Goal: Task Accomplishment & Management: Manage account settings

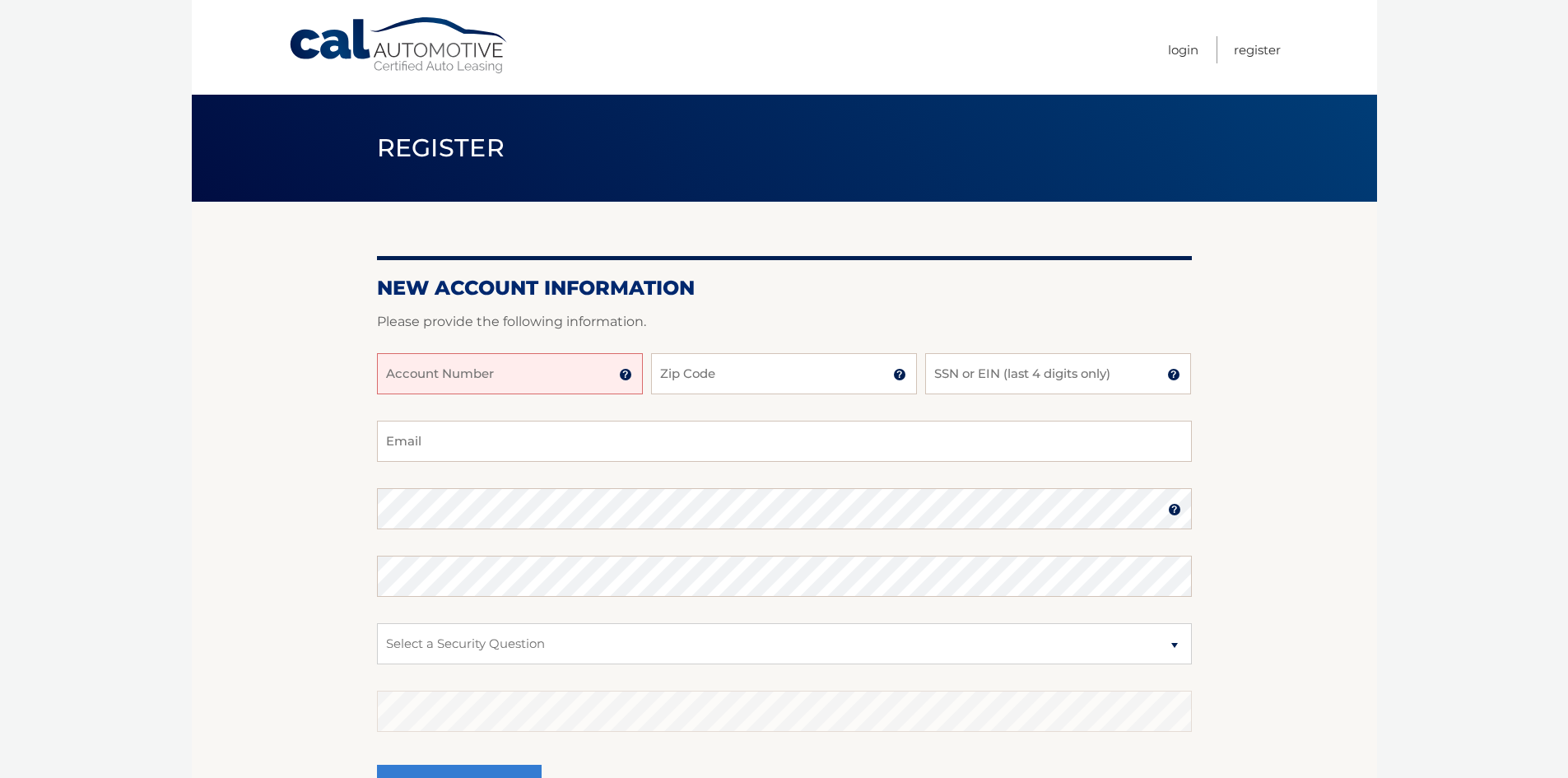
click at [495, 382] on input "Account Number" at bounding box center [510, 373] width 266 height 41
type input "44455974363"
click at [744, 373] on input "Zip Code" at bounding box center [784, 373] width 266 height 41
type input "11356"
click at [985, 381] on input "SSN or EIN (last 4 digits only)" at bounding box center [1059, 373] width 266 height 41
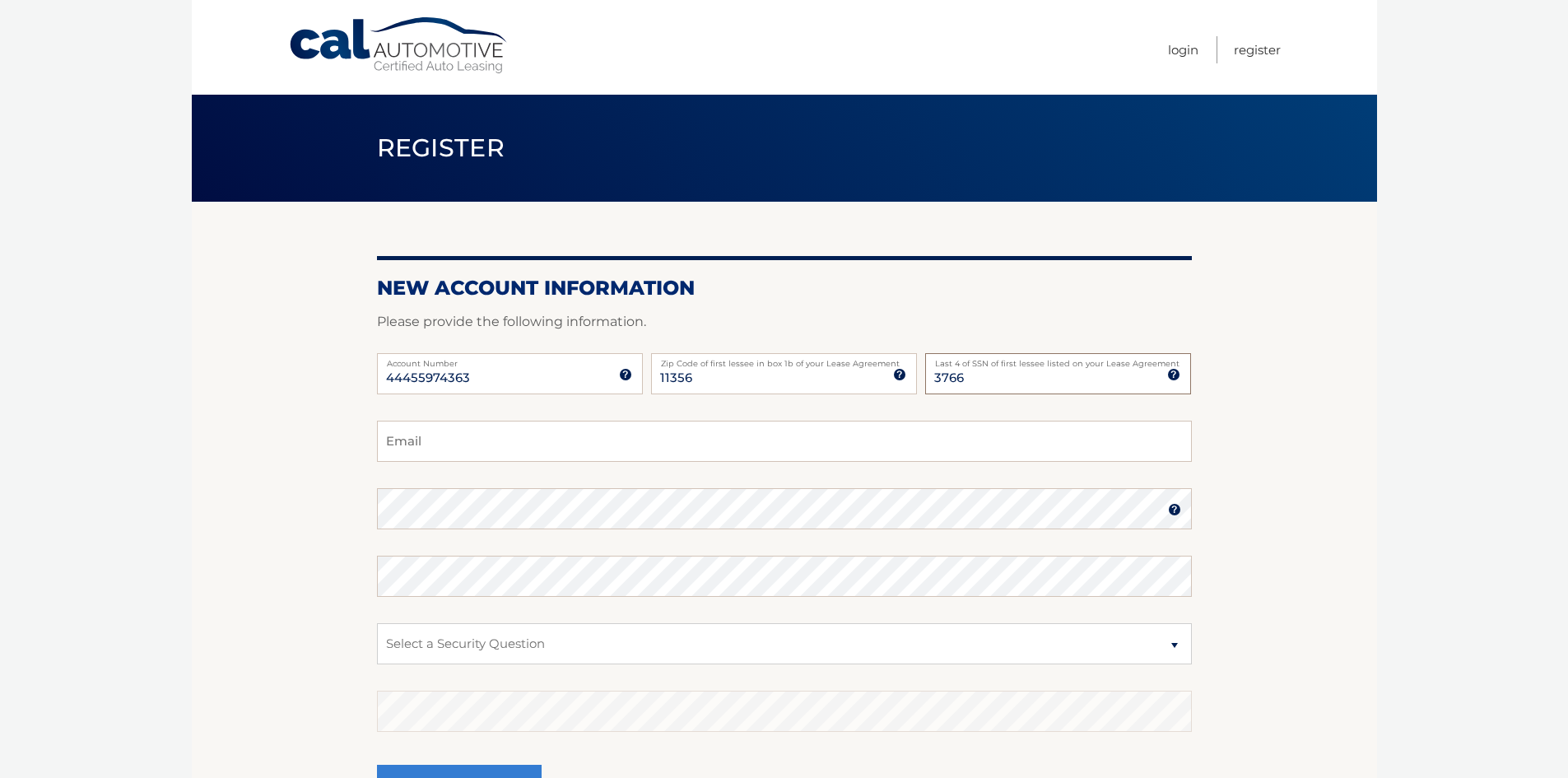
type input "3766"
click at [451, 440] on input "Email" at bounding box center [784, 441] width 815 height 41
type input "galv844@aol.com"
click at [1006, 650] on select "Select a Security Question What was the name of your elementary school? What is…" at bounding box center [784, 643] width 815 height 41
select select "2"
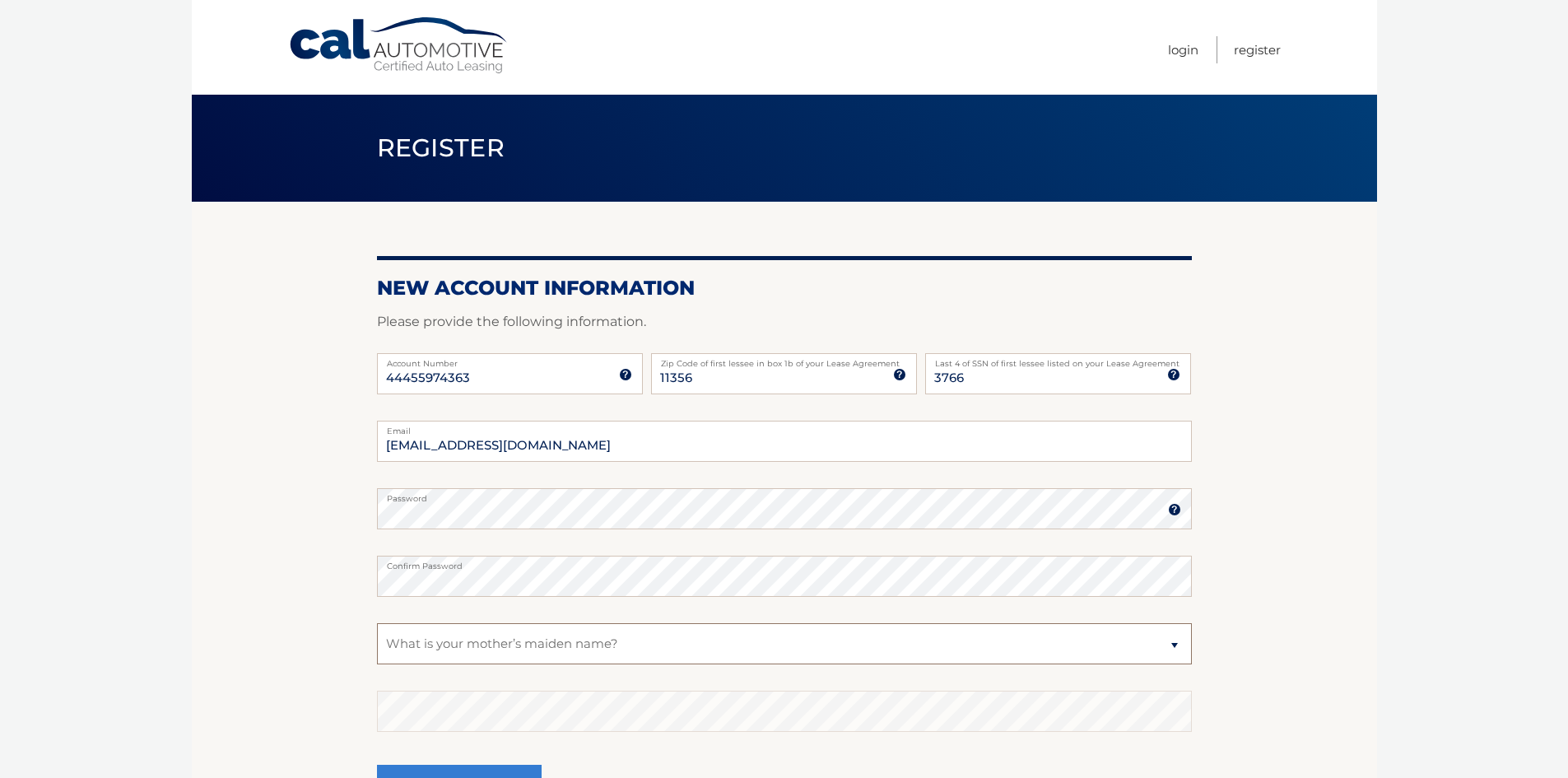
click at [377, 623] on select "Select a Security Question What was the name of your elementary school? What is…" at bounding box center [784, 643] width 815 height 41
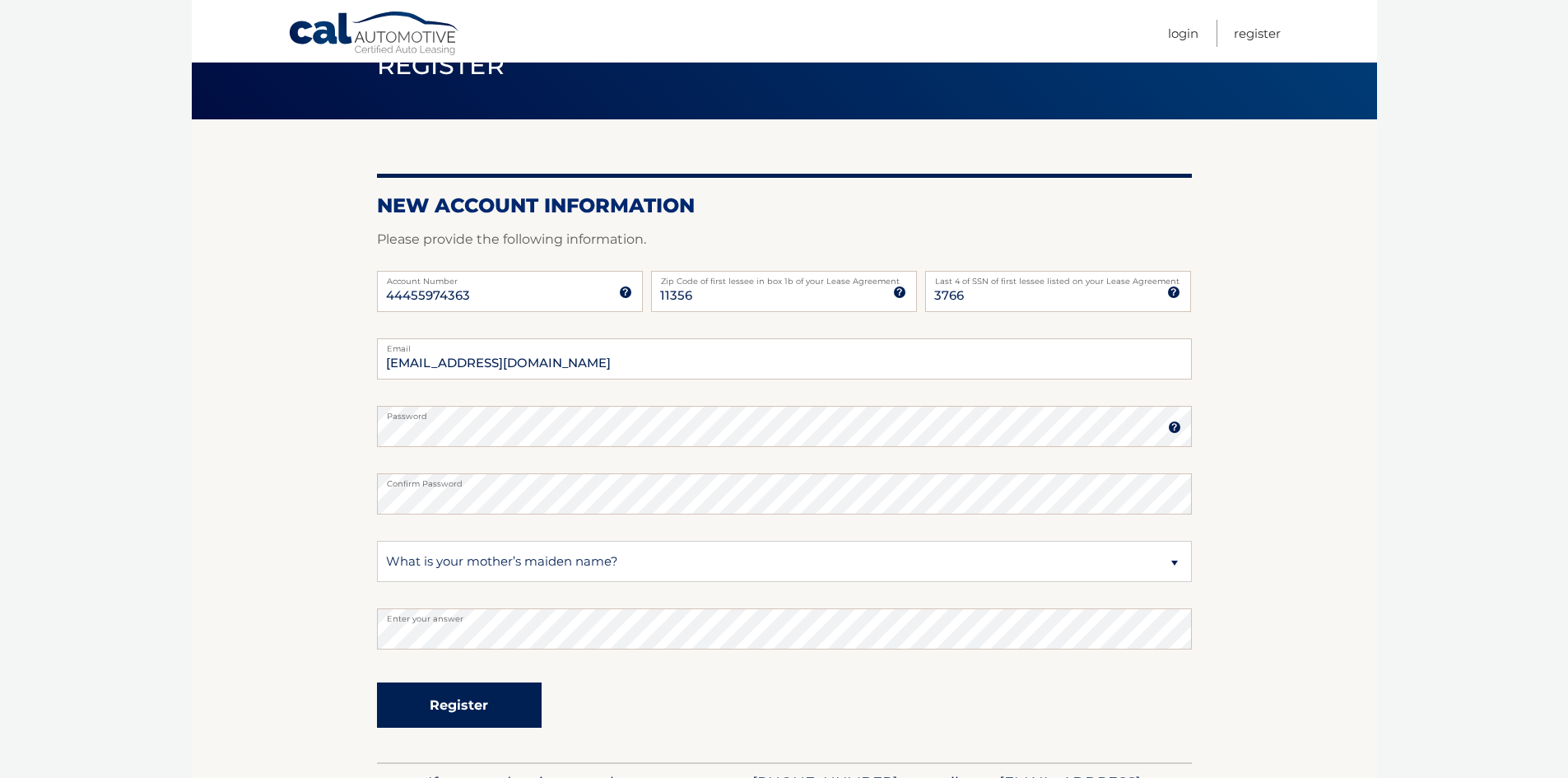
click at [462, 705] on button "Register" at bounding box center [459, 705] width 164 height 45
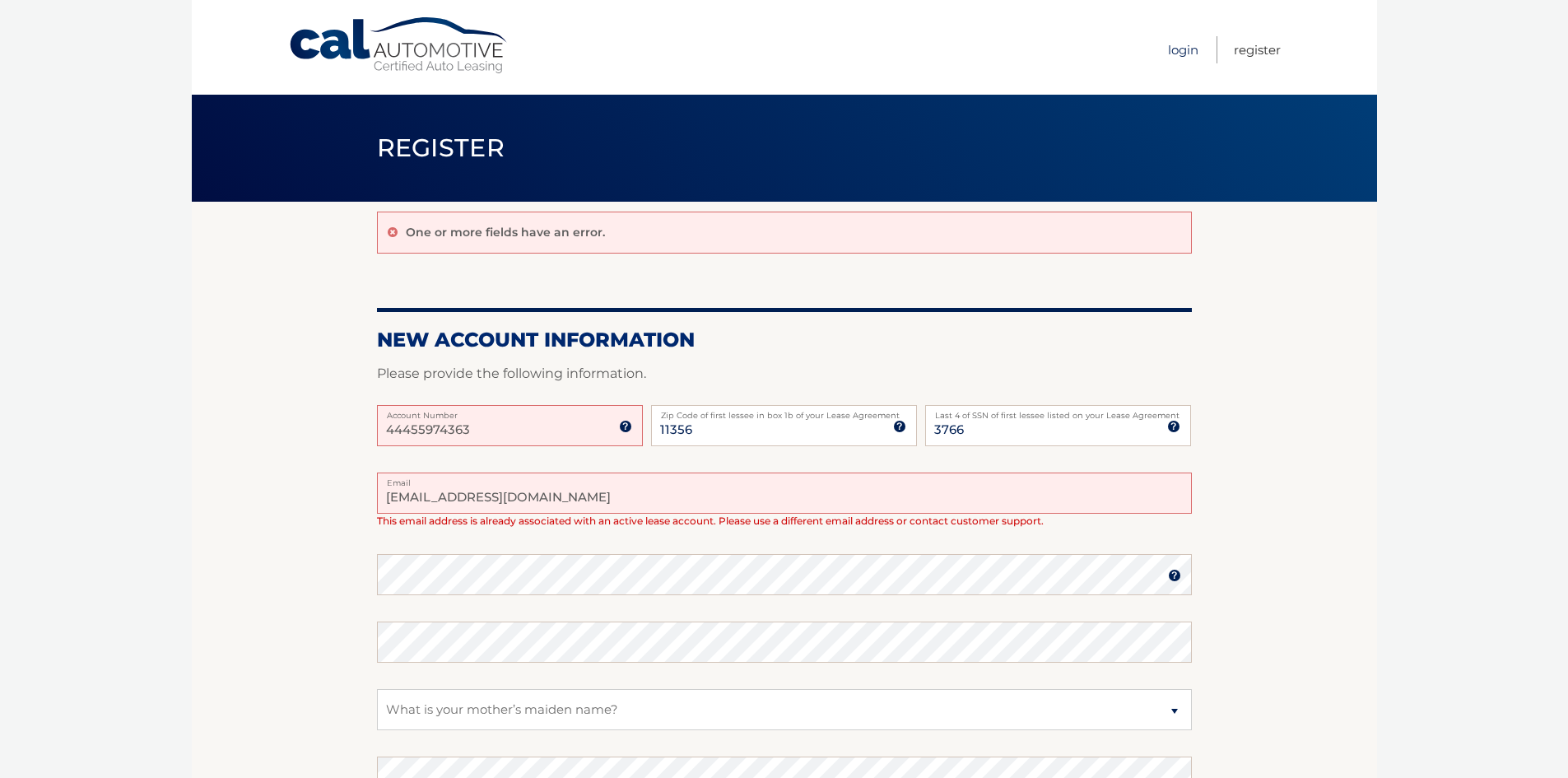
click at [1183, 49] on link "Login" at bounding box center [1183, 50] width 30 height 28
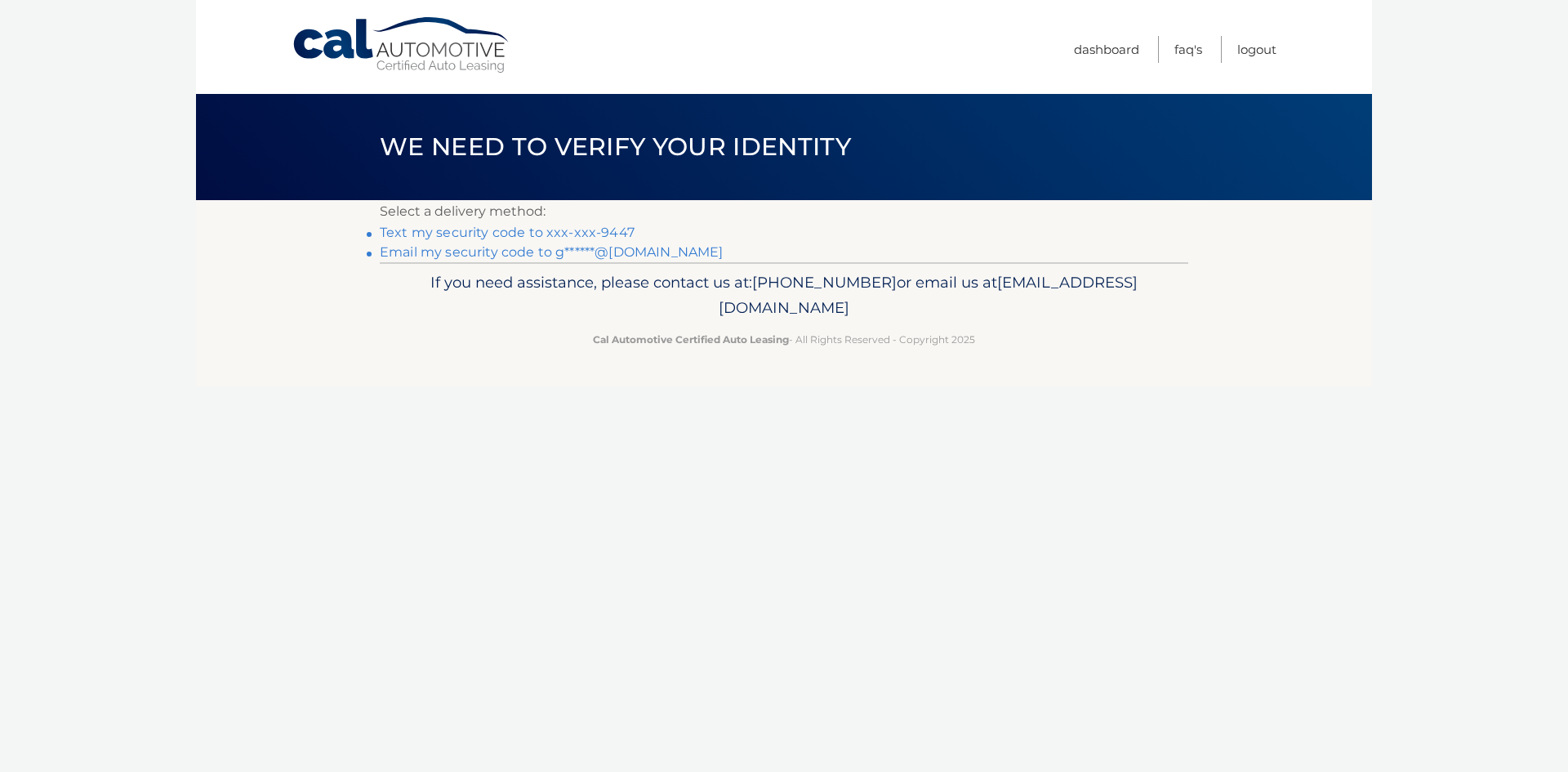
click at [586, 230] on link "Text my security code to xxx-xxx-9447" at bounding box center [507, 232] width 255 height 15
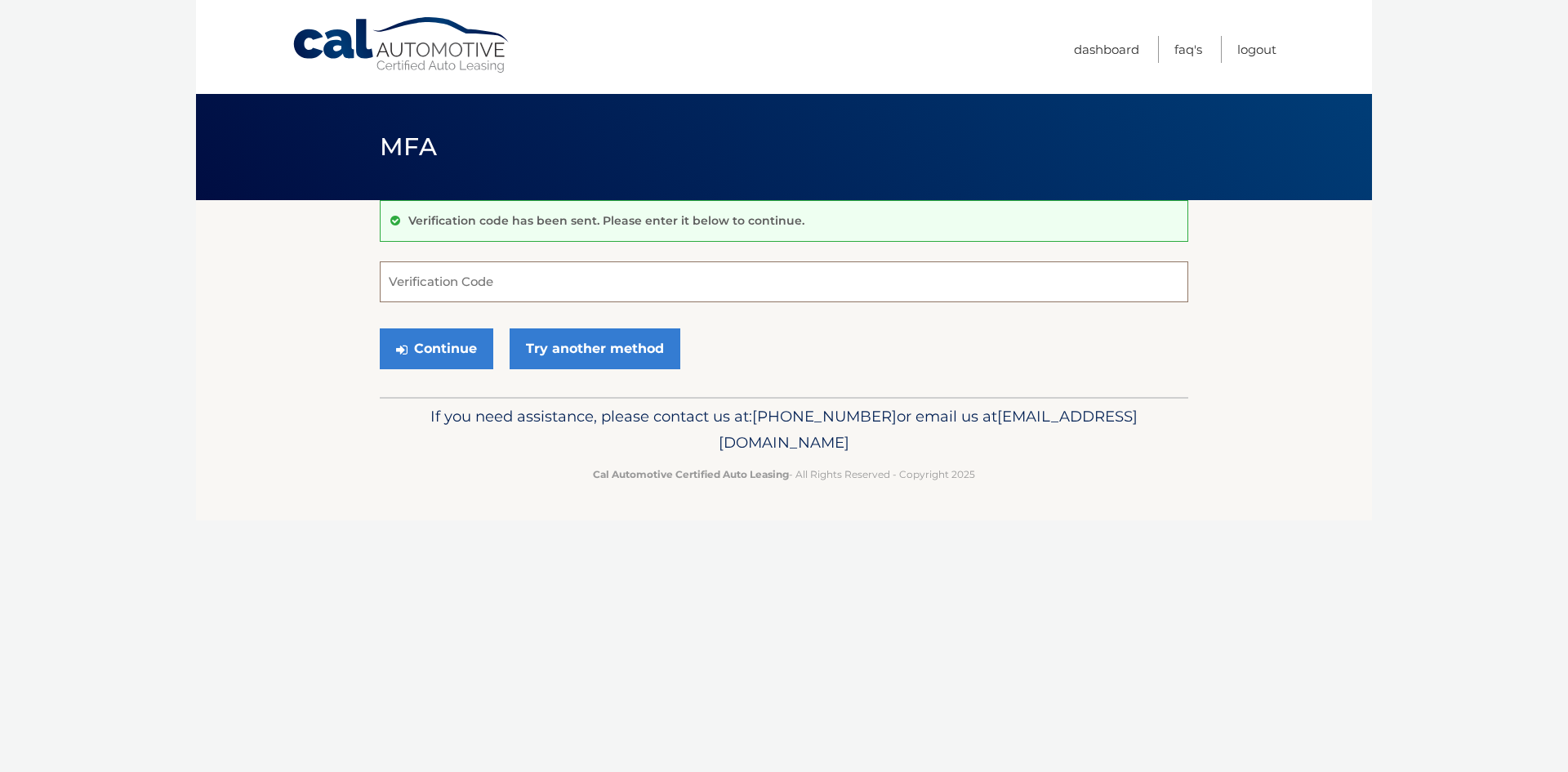
click at [454, 289] on input "Verification Code" at bounding box center [784, 281] width 808 height 41
type input "990959"
click at [440, 346] on button "Continue" at bounding box center [436, 349] width 114 height 41
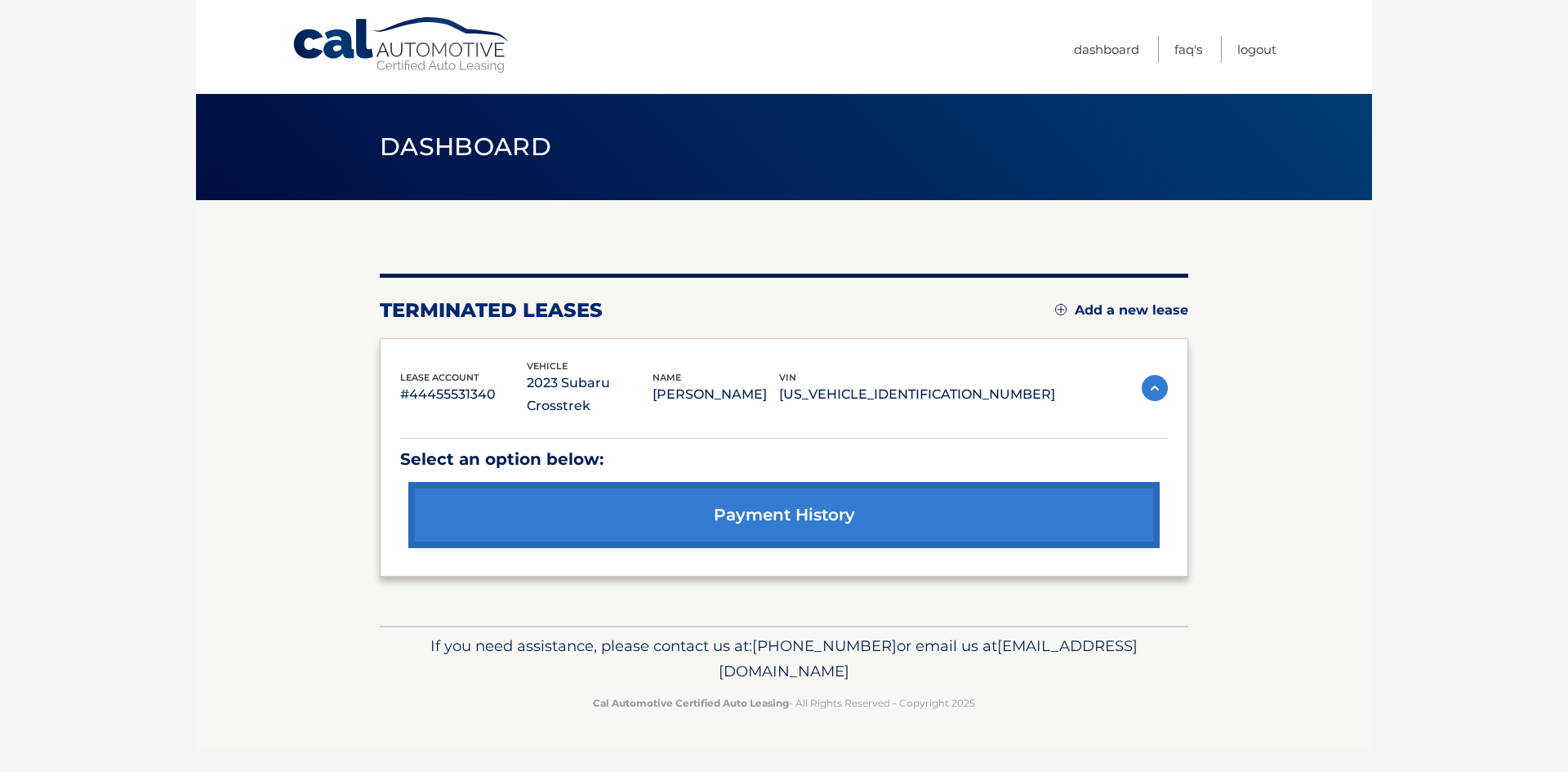
click at [1126, 306] on link "Add a new lease" at bounding box center [1121, 310] width 133 height 16
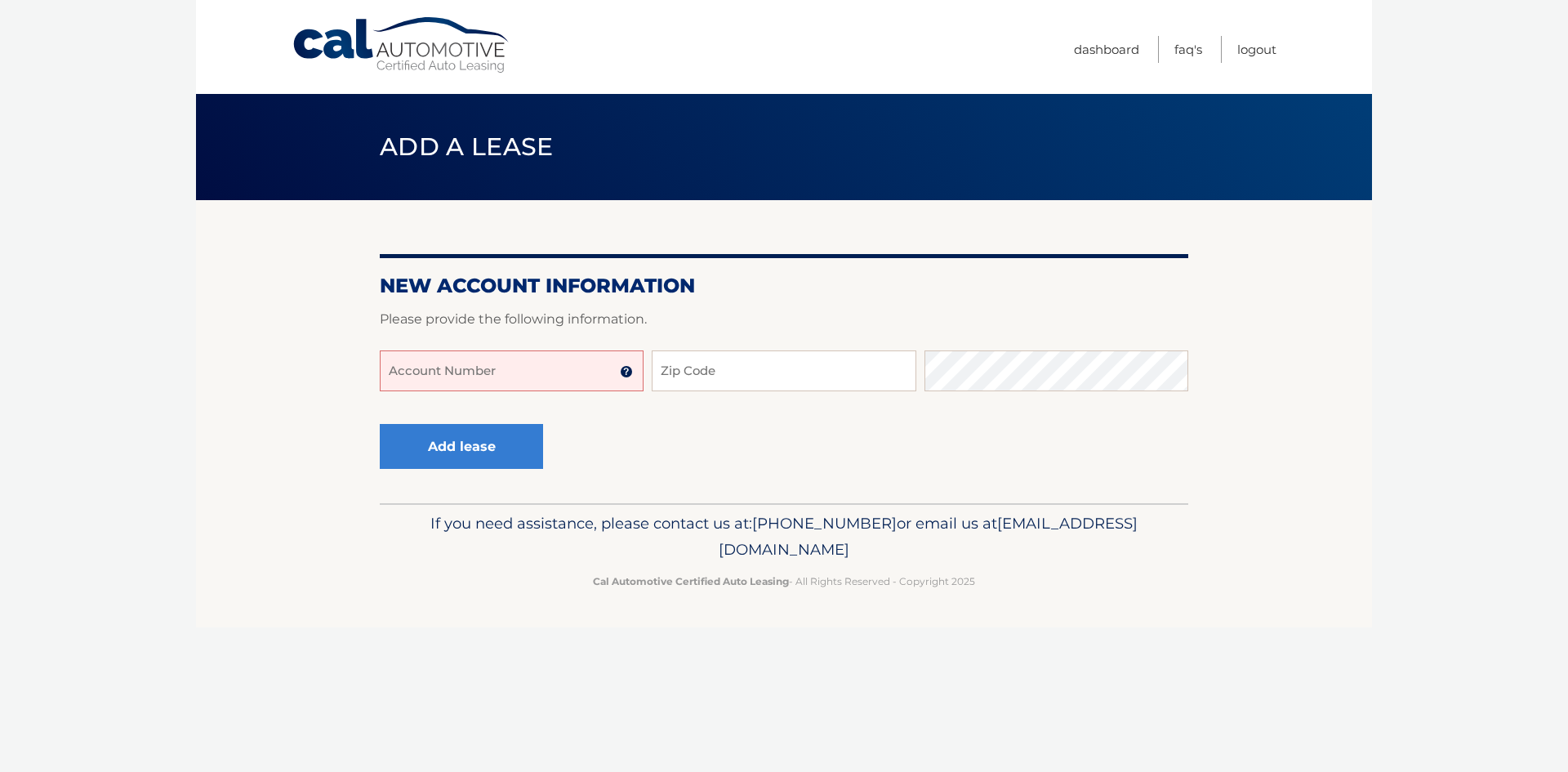
click at [470, 370] on input "Account Number" at bounding box center [511, 371] width 264 height 41
type input "44455974363"
click at [719, 369] on input "Zip Code" at bounding box center [784, 371] width 264 height 41
type input "11356"
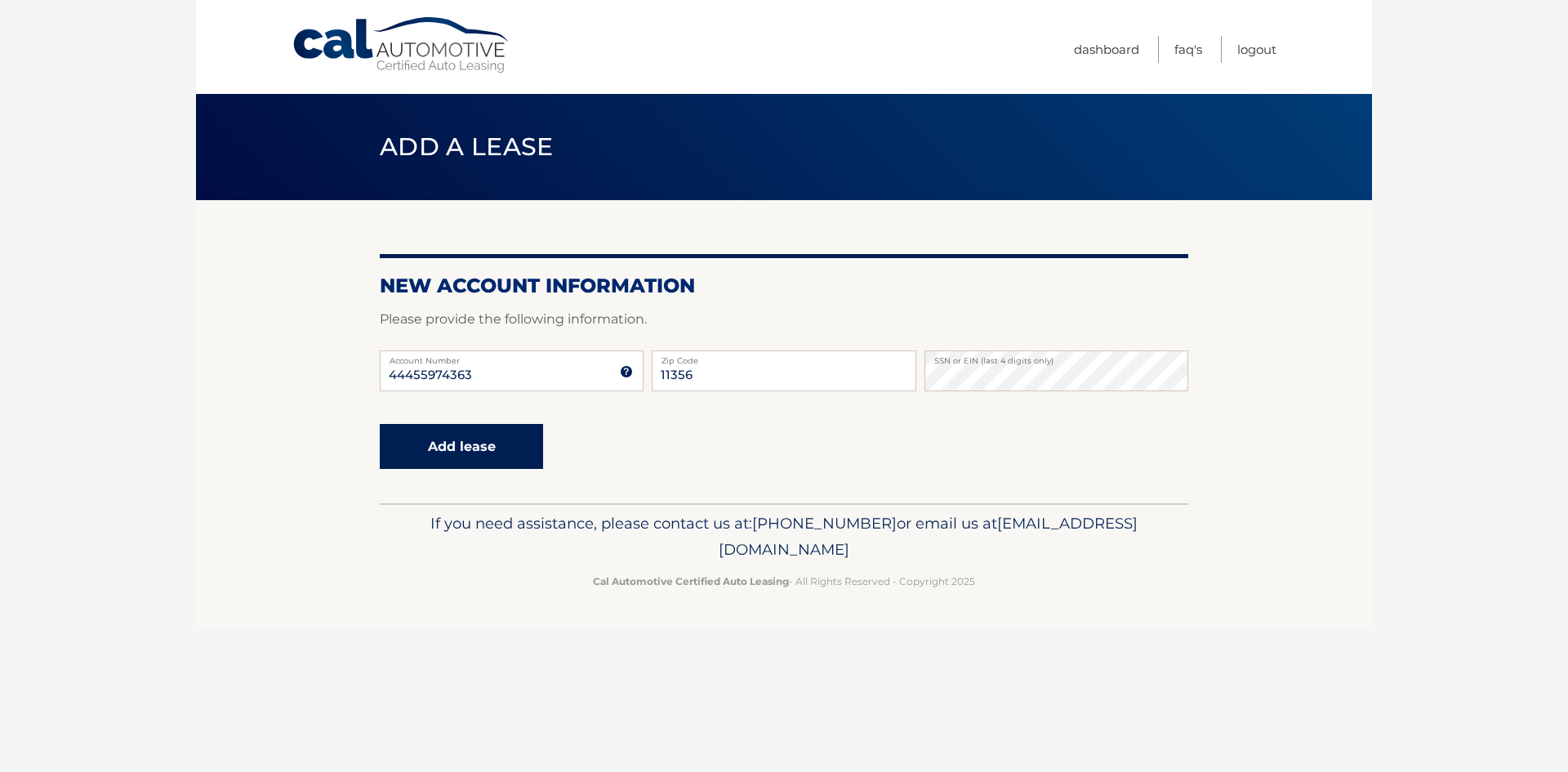
click at [453, 451] on button "Add lease" at bounding box center [460, 446] width 163 height 45
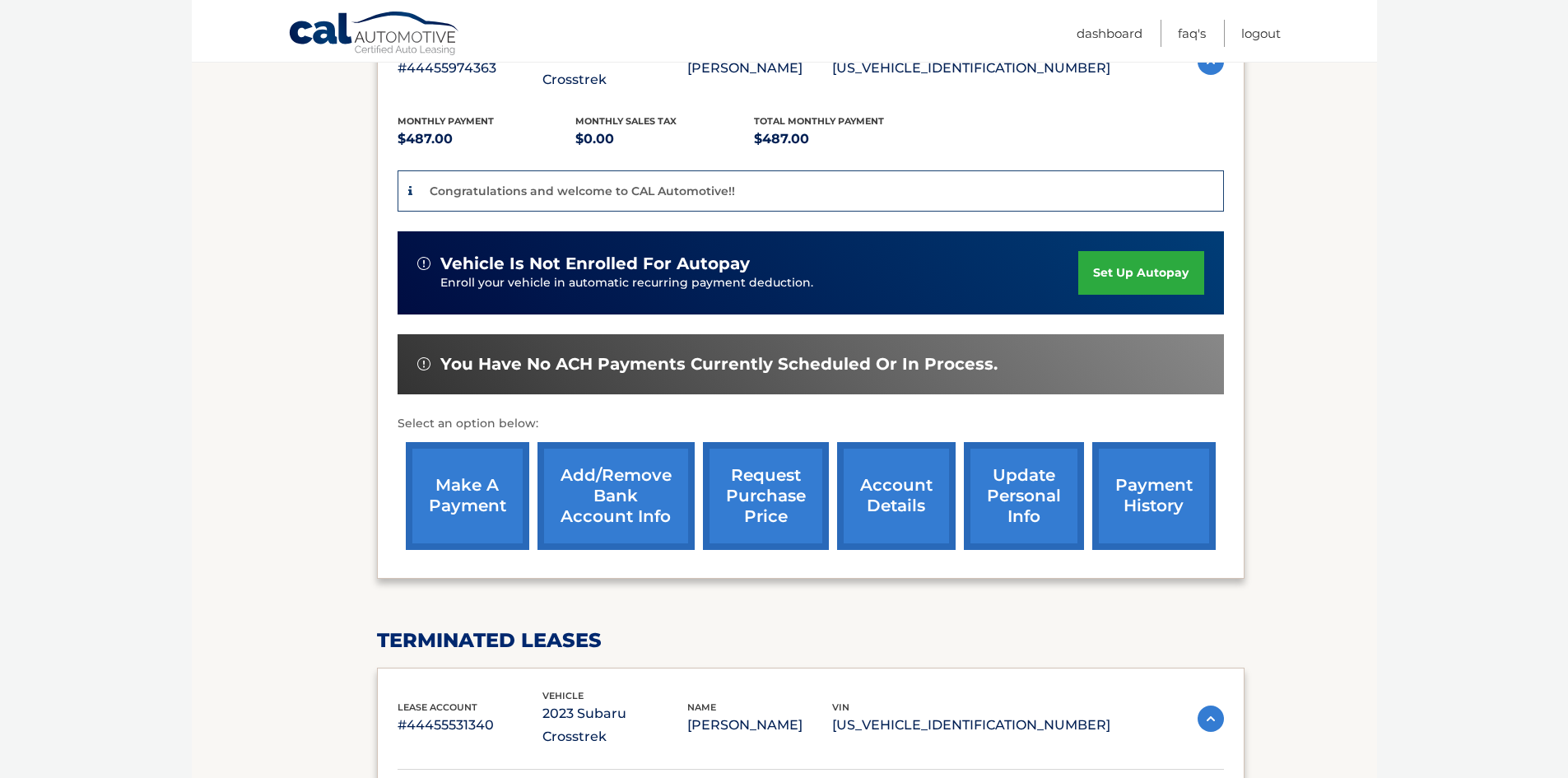
scroll to position [247, 0]
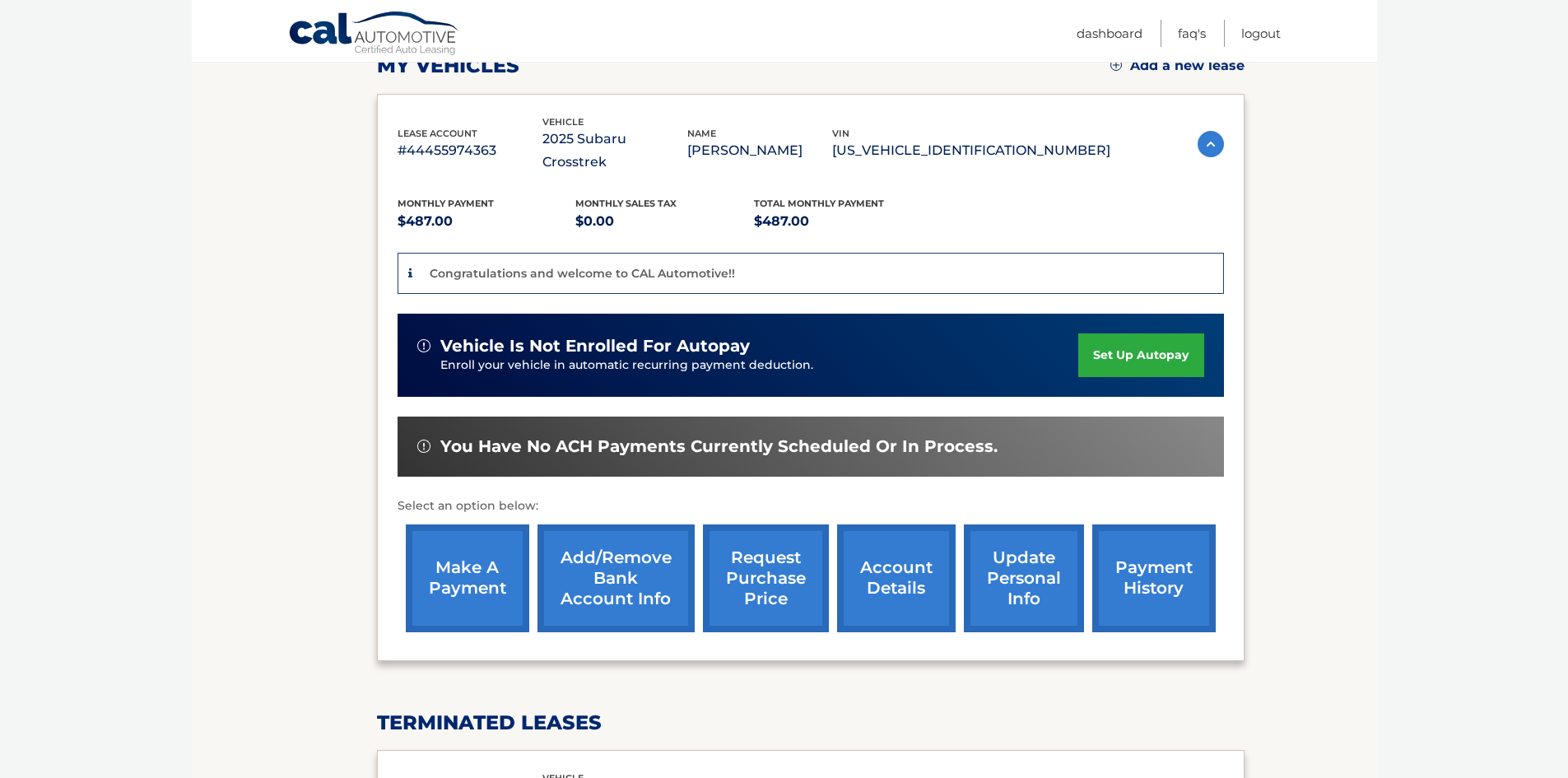
click at [1124, 333] on link "set up autopay" at bounding box center [1140, 355] width 125 height 44
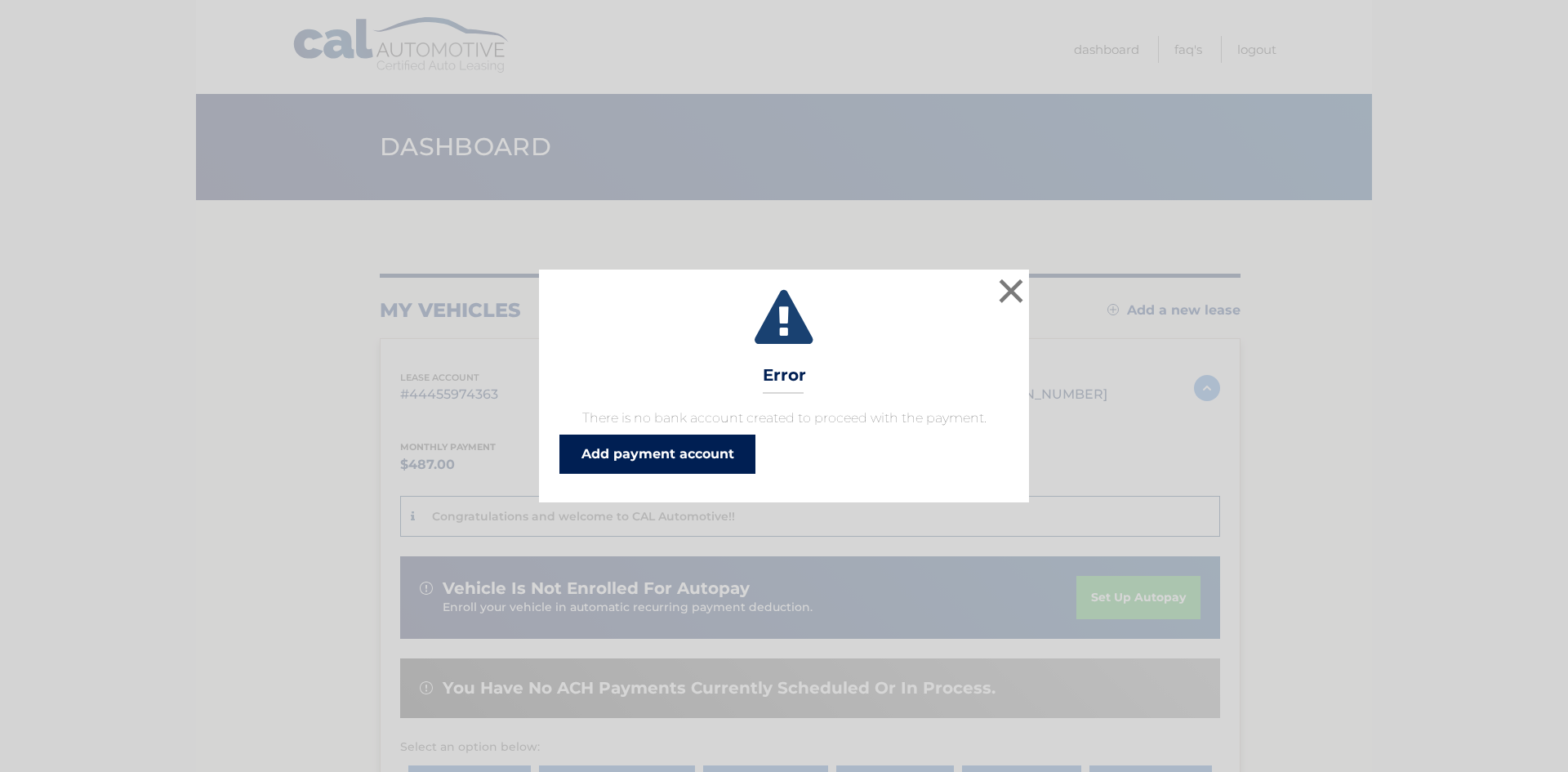
click at [703, 444] on link "Add payment account" at bounding box center [657, 453] width 196 height 39
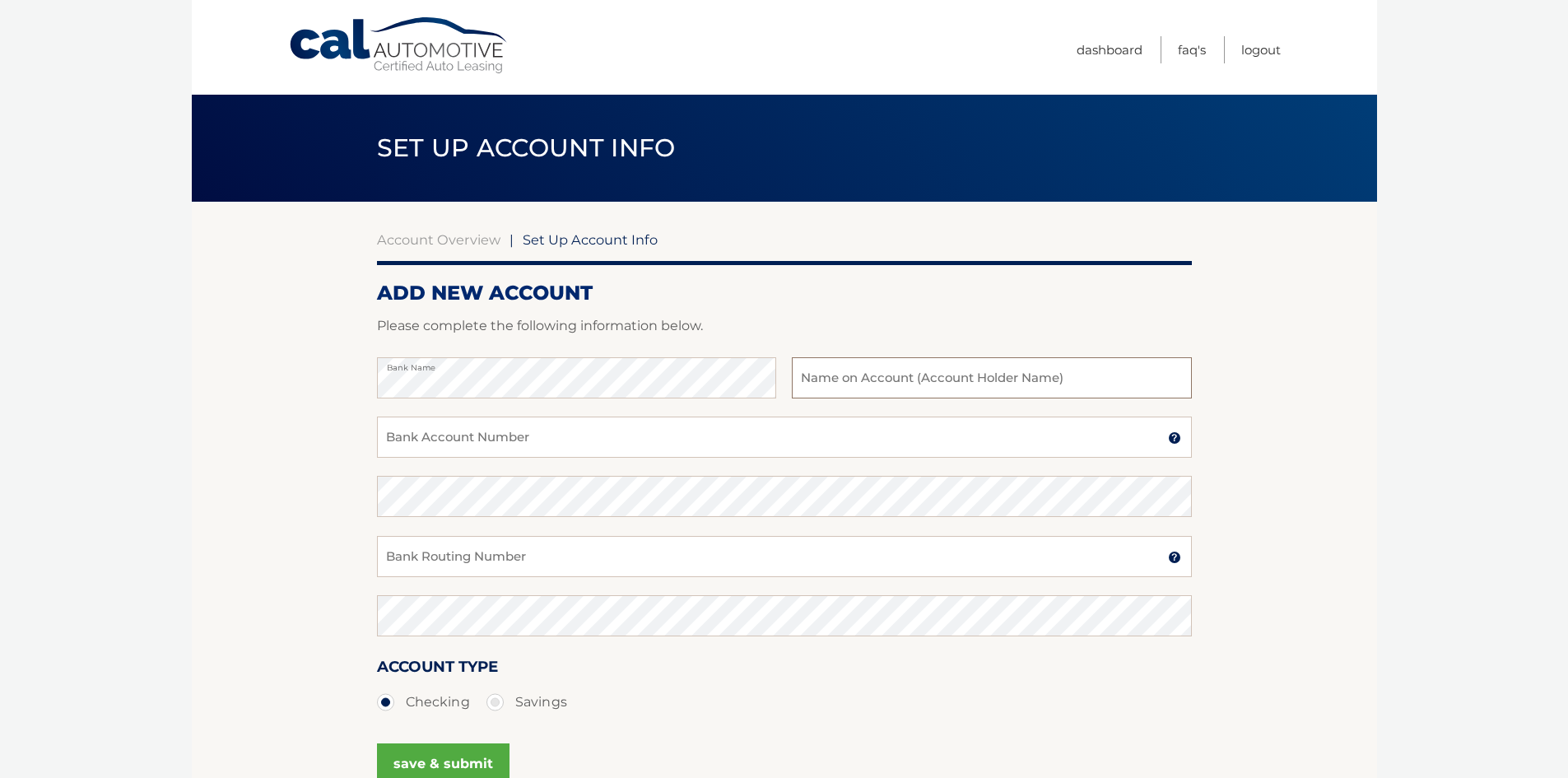
click at [890, 376] on input "text" at bounding box center [991, 377] width 399 height 41
type input "[PERSON_NAME]"
click at [421, 445] on input "Bank Account Number" at bounding box center [784, 437] width 815 height 41
click at [469, 434] on input "021001088" at bounding box center [784, 437] width 815 height 41
type input "0"
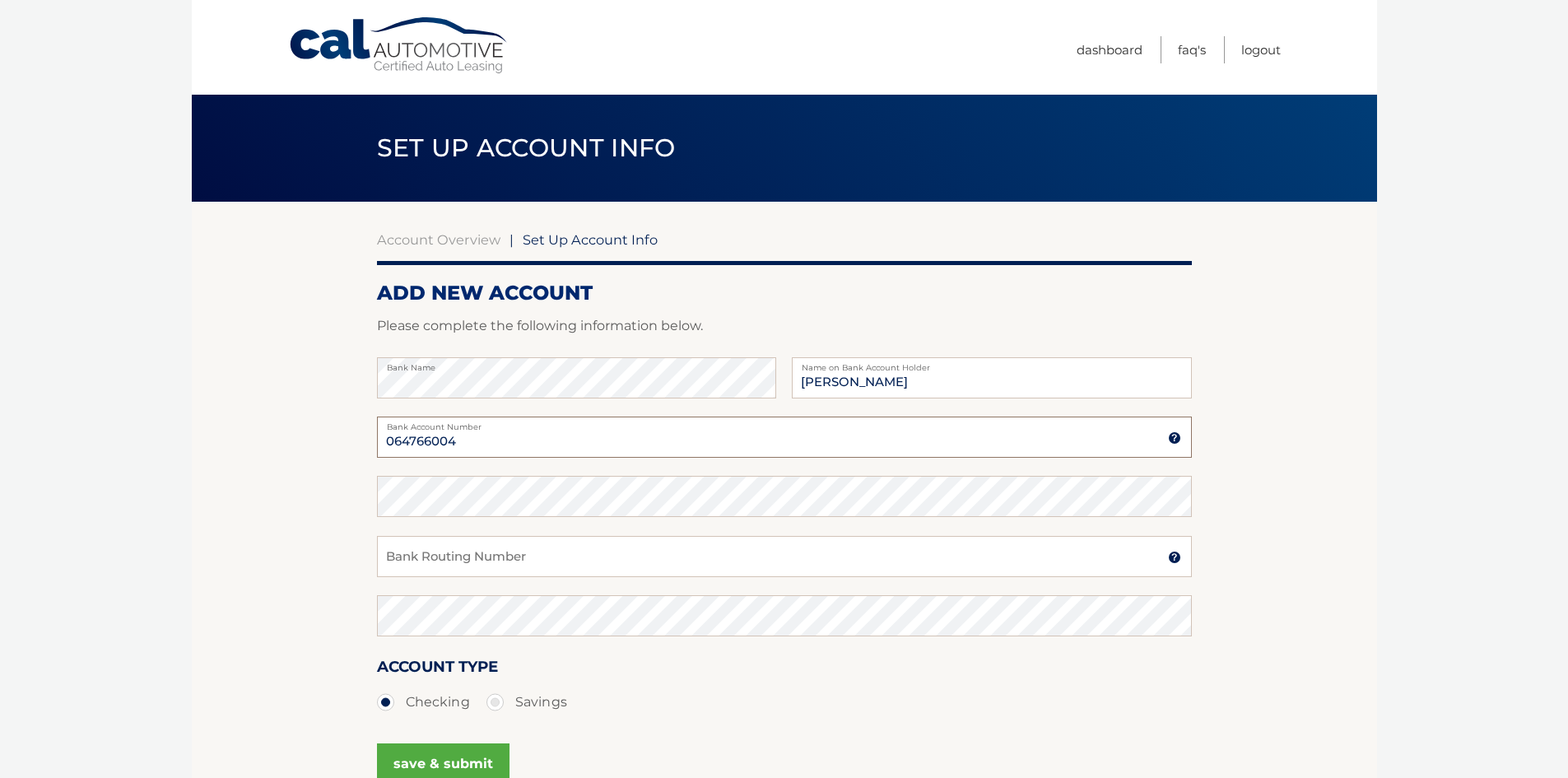
type input "064766004"
click at [485, 560] on input "Bank Routing Number" at bounding box center [784, 556] width 815 height 41
type input "021001088"
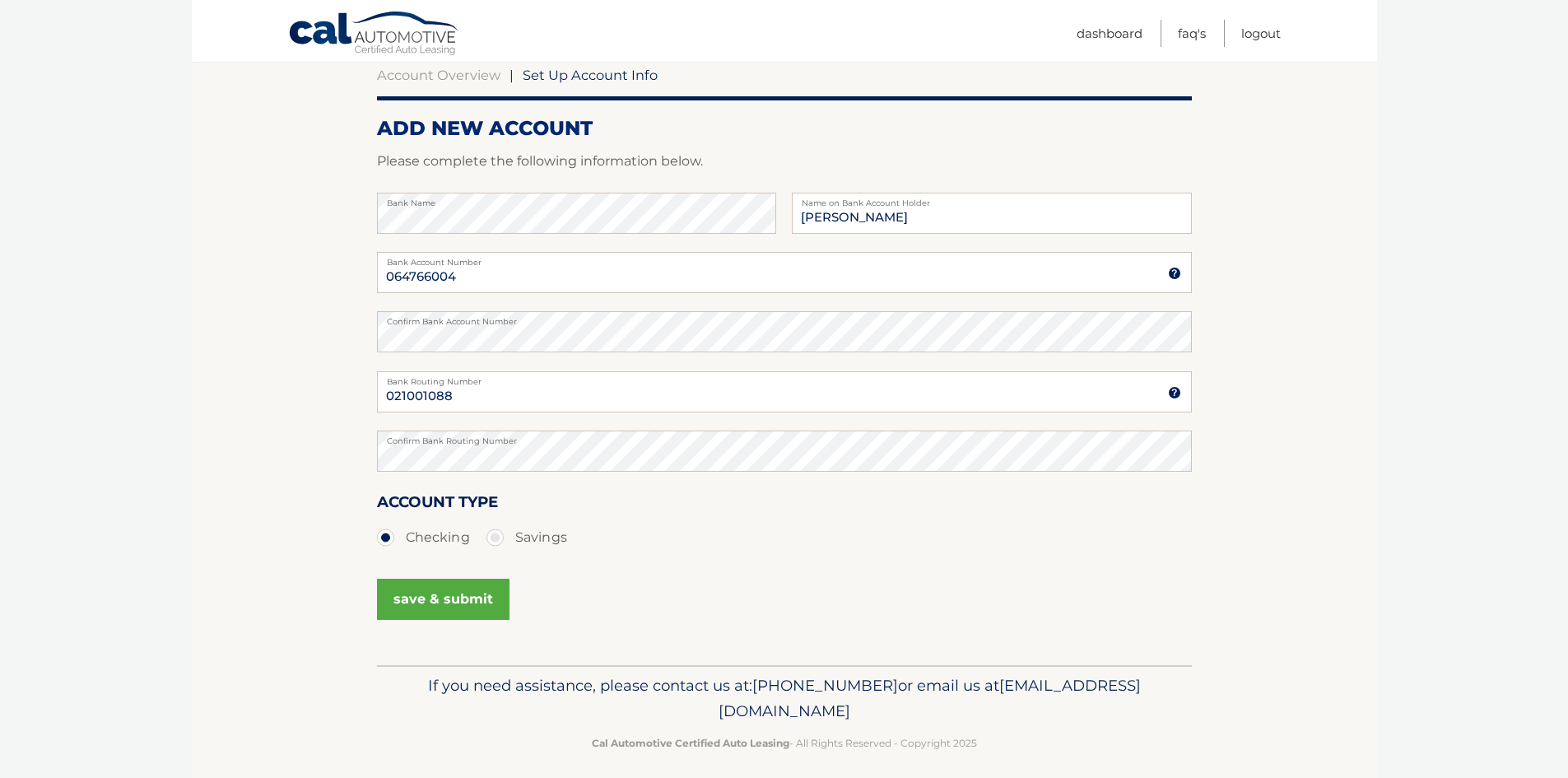
click at [402, 597] on button "save & submit" at bounding box center [443, 599] width 132 height 41
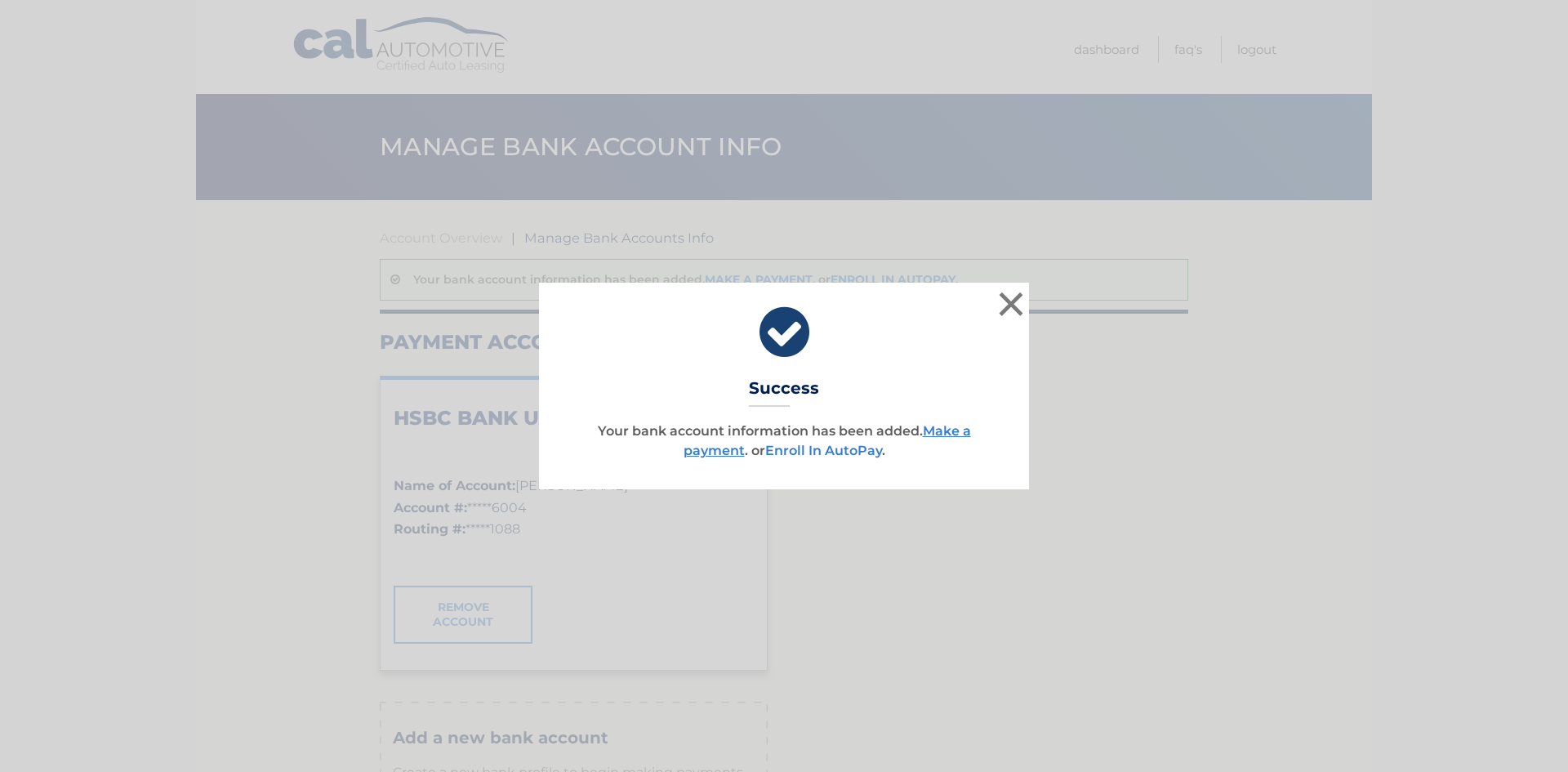
click at [846, 446] on link "Enroll In AutoPay" at bounding box center [824, 450] width 116 height 15
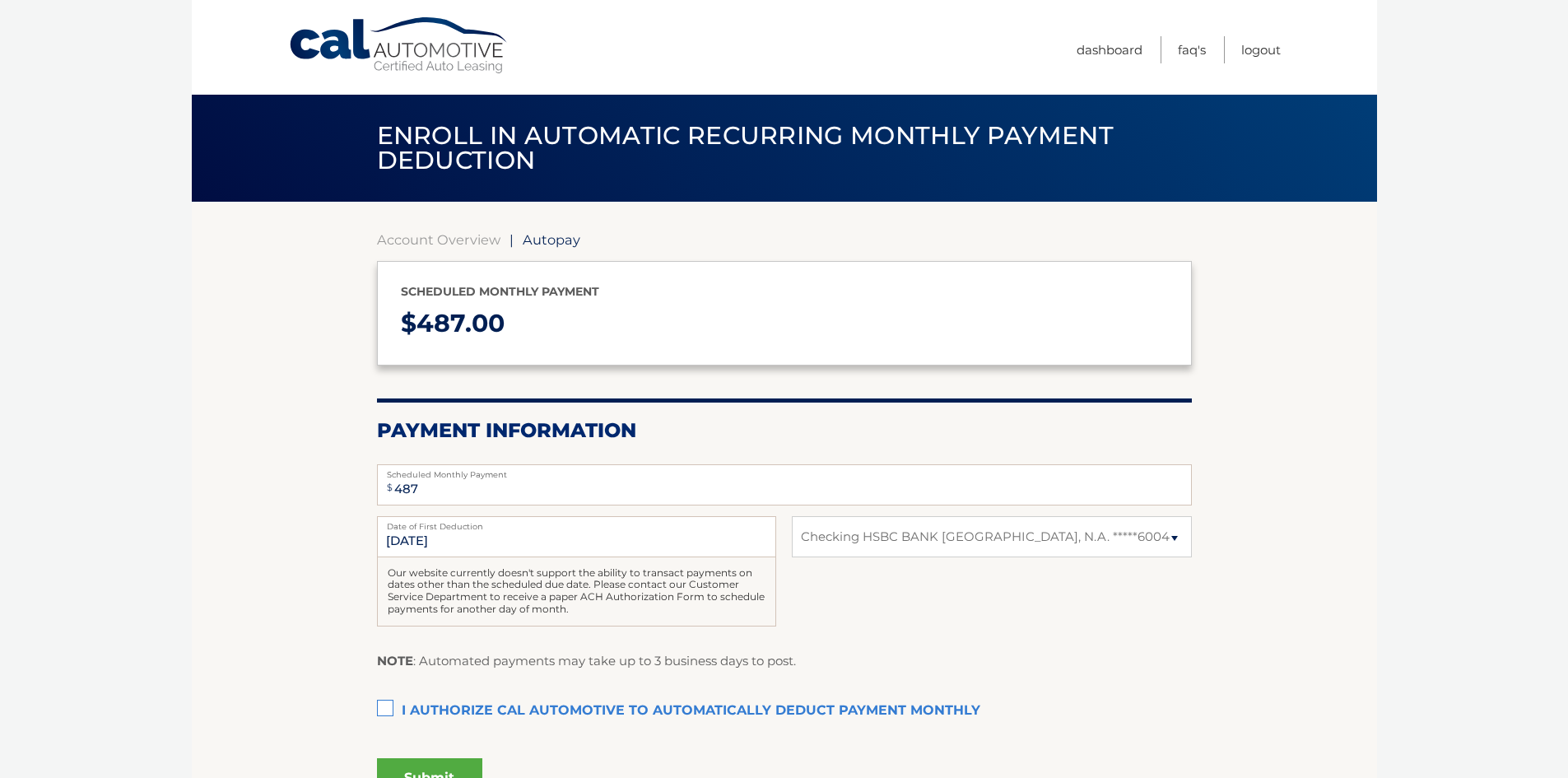
select select "ZGRkNzg1YjgtOTkwNy00Nzg4LWE3YWUtOWVmYWQ2ZmVjMzVk"
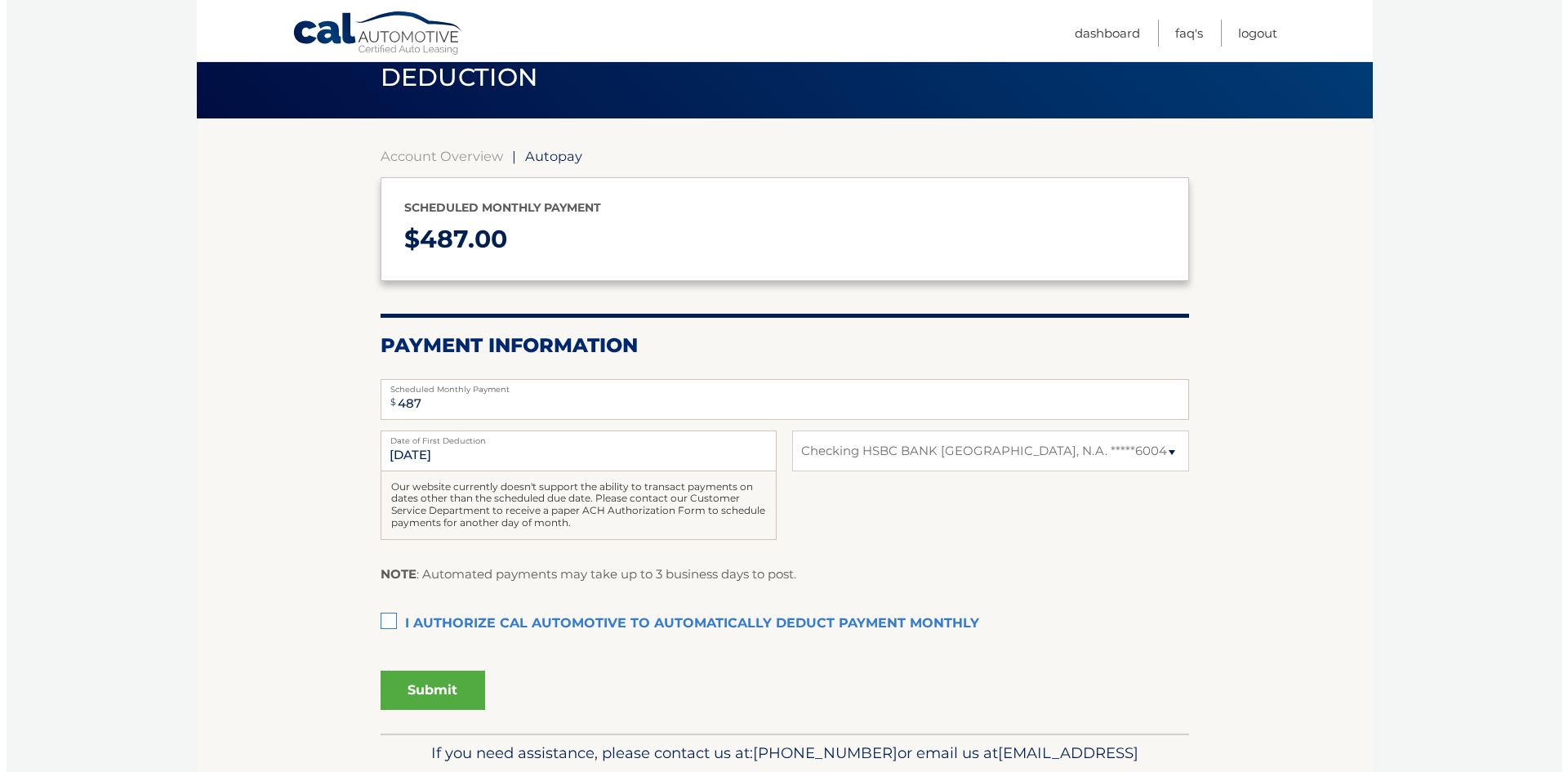
scroll to position [163, 0]
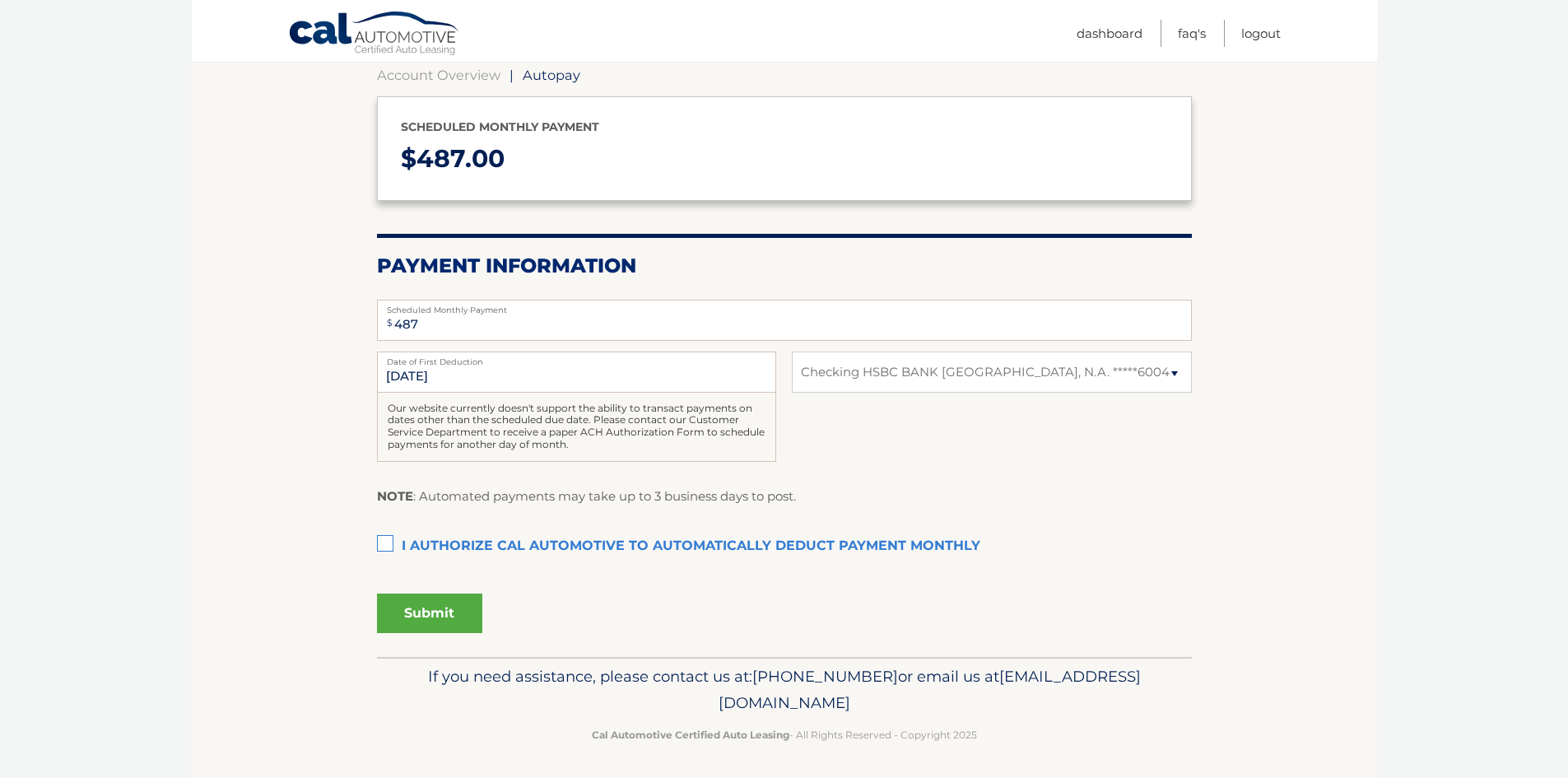
click at [385, 546] on label "I authorize cal automotive to automatically deduct payment monthly This checkbo…" at bounding box center [784, 547] width 815 height 33
click at [0, 0] on input "I authorize cal automotive to automatically deduct payment monthly This checkbo…" at bounding box center [0, 0] width 0 height 0
click at [430, 606] on button "Submit" at bounding box center [429, 613] width 106 height 39
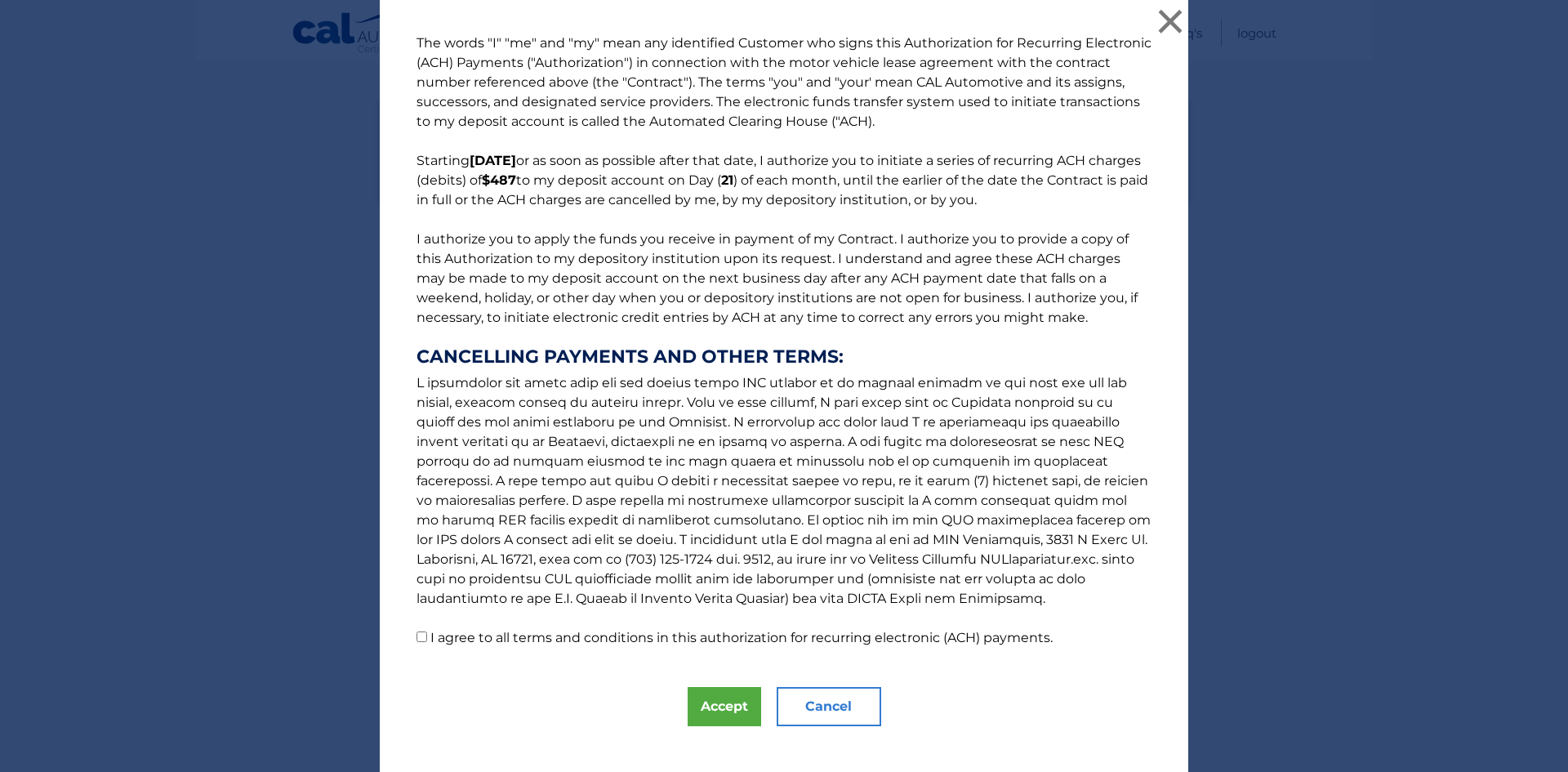
click at [417, 633] on input "I agree to all terms and conditions in this authorization for recurring electro…" at bounding box center [422, 637] width 11 height 11
checkbox input "true"
click at [695, 697] on button "Accept" at bounding box center [724, 706] width 74 height 39
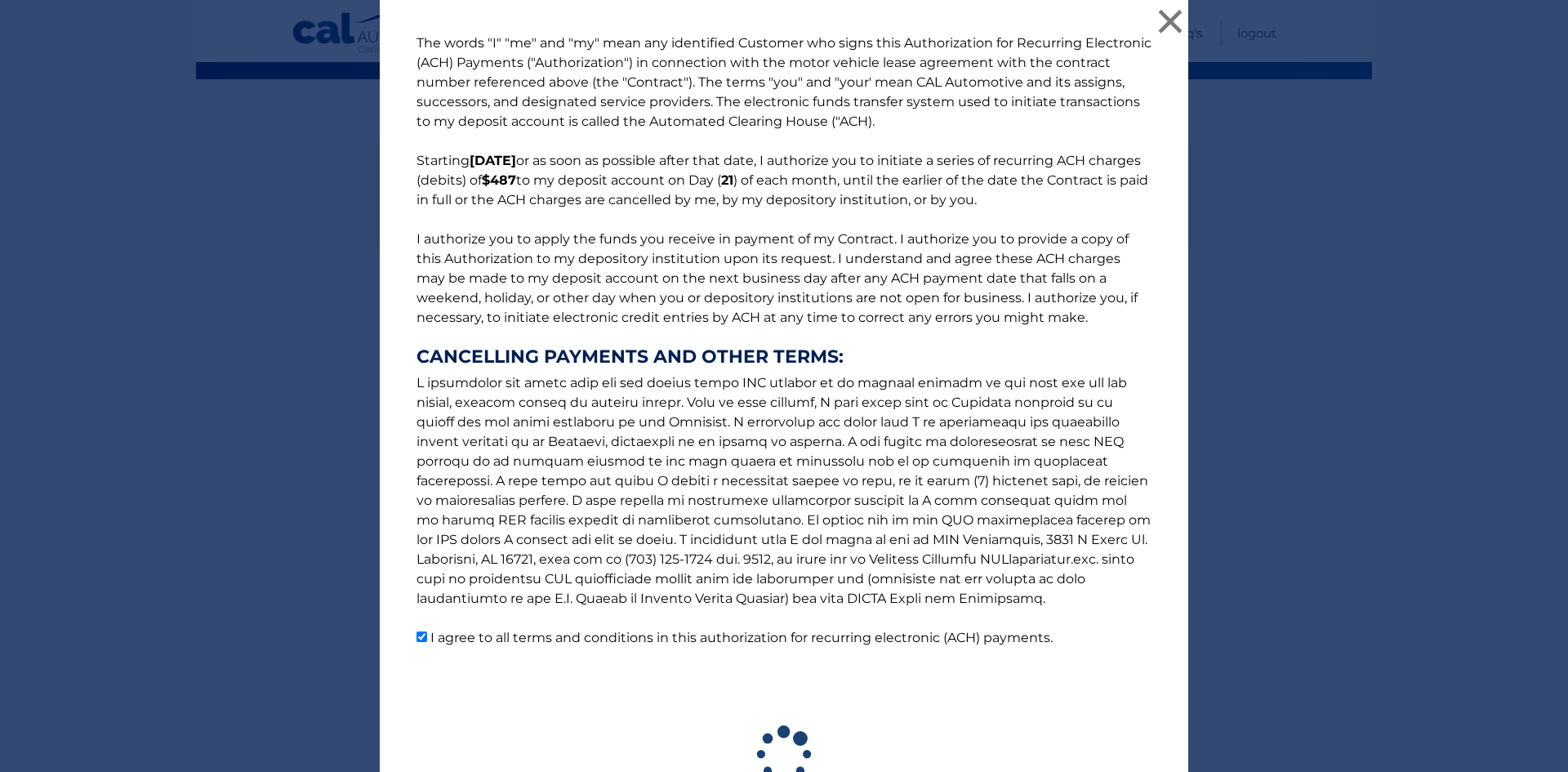
scroll to position [121, 0]
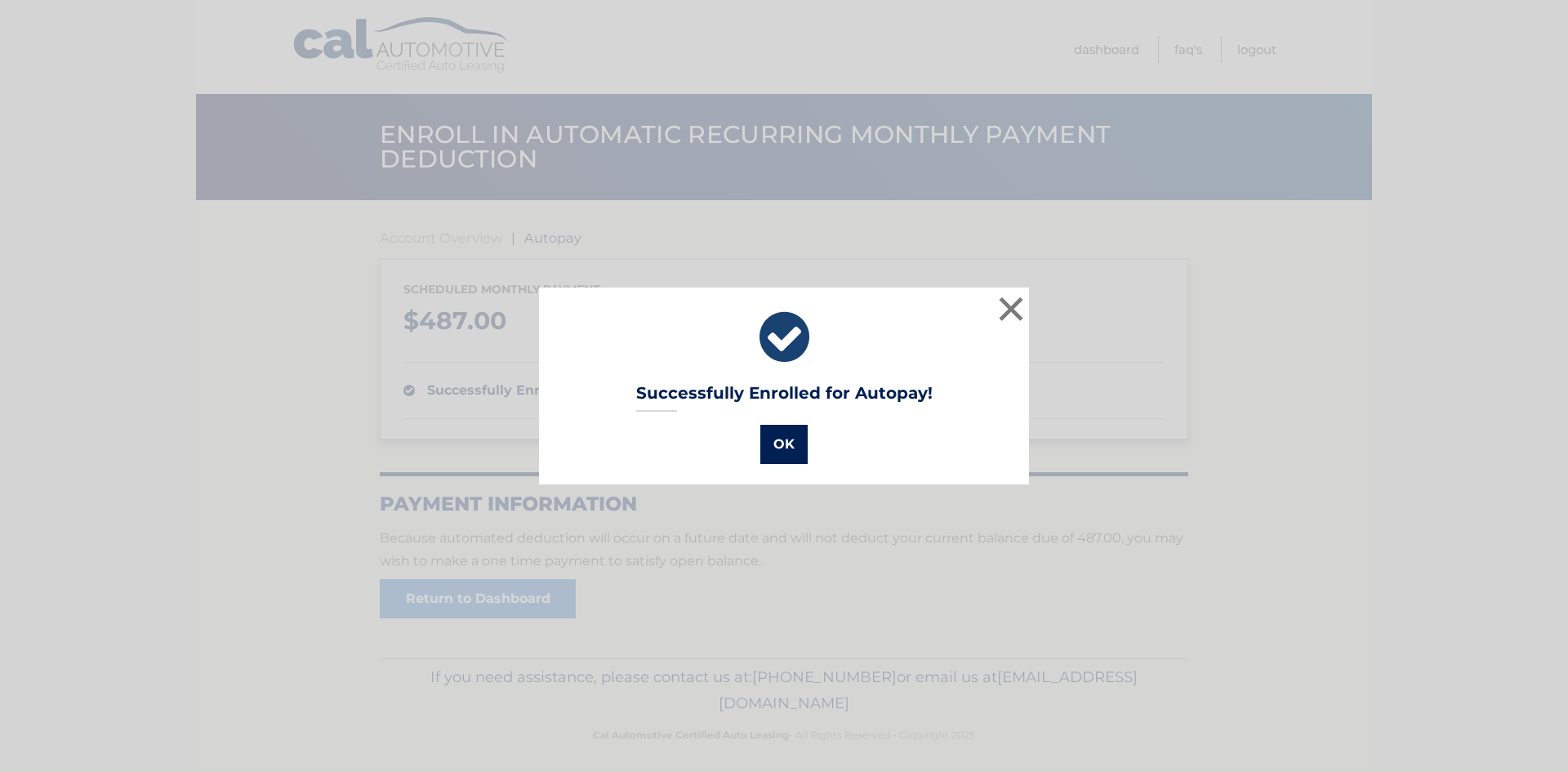
click at [776, 441] on button "OK" at bounding box center [784, 444] width 47 height 39
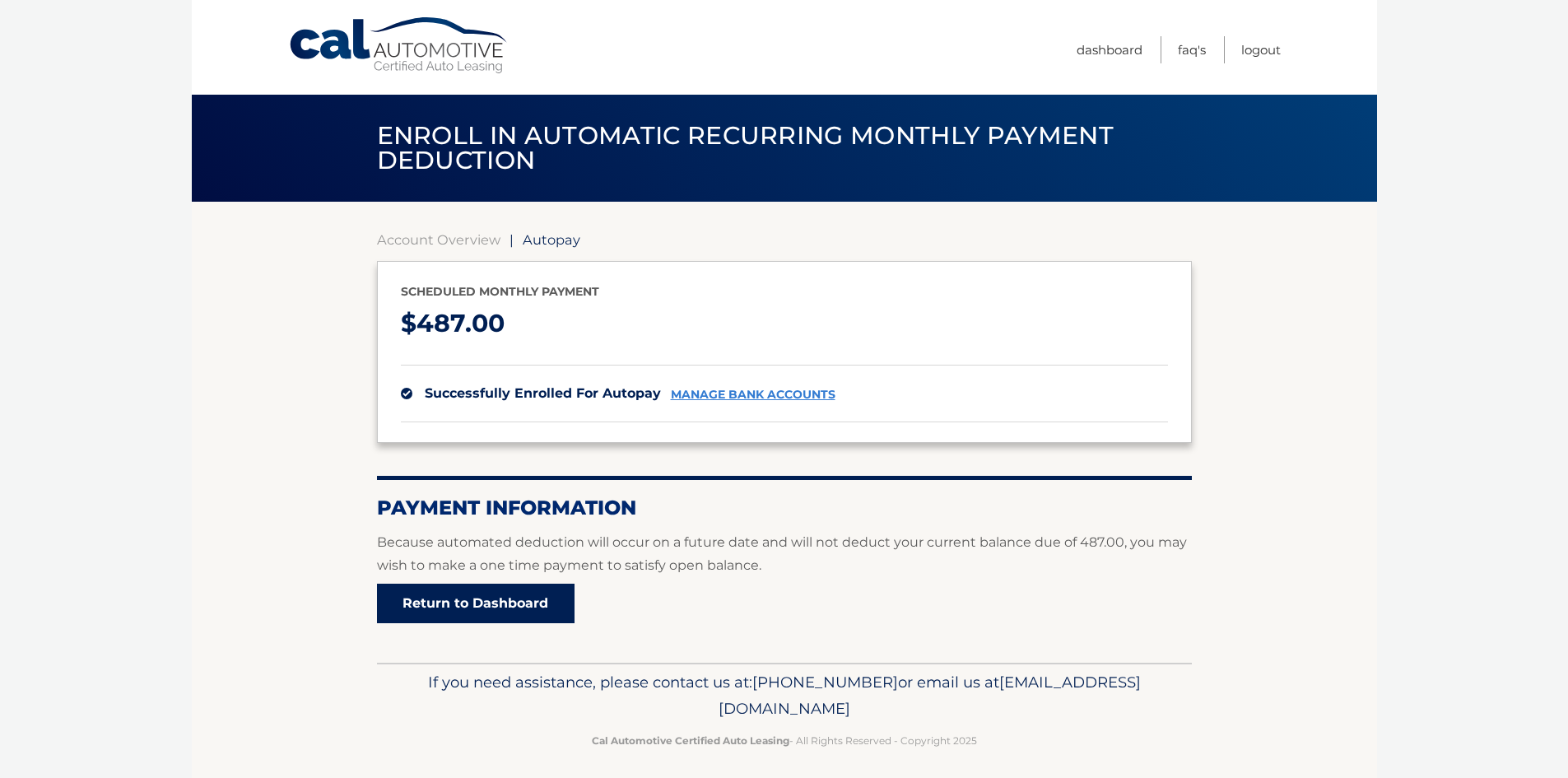
click at [494, 604] on link "Return to Dashboard" at bounding box center [475, 603] width 197 height 39
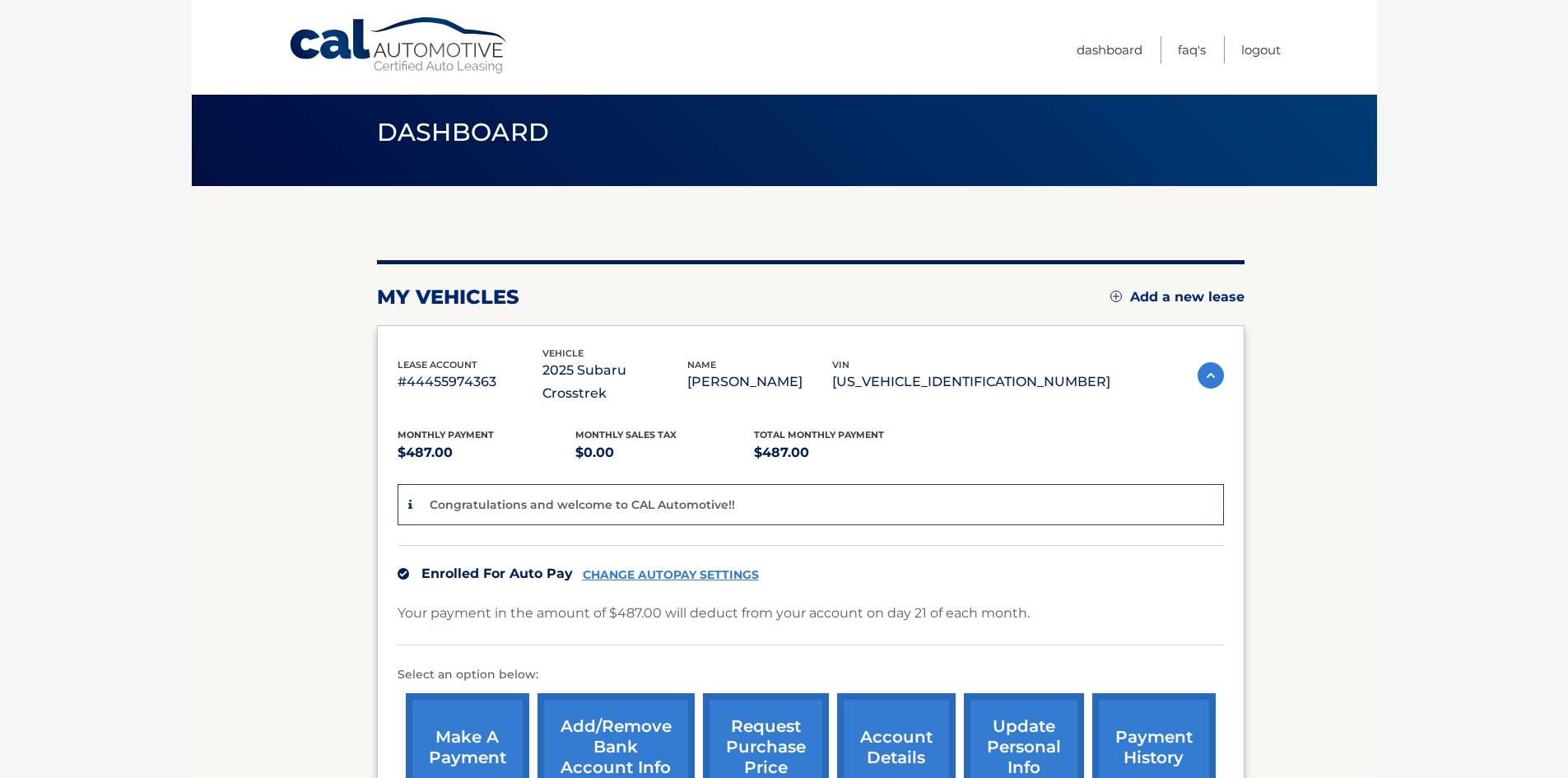
scroll to position [49, 0]
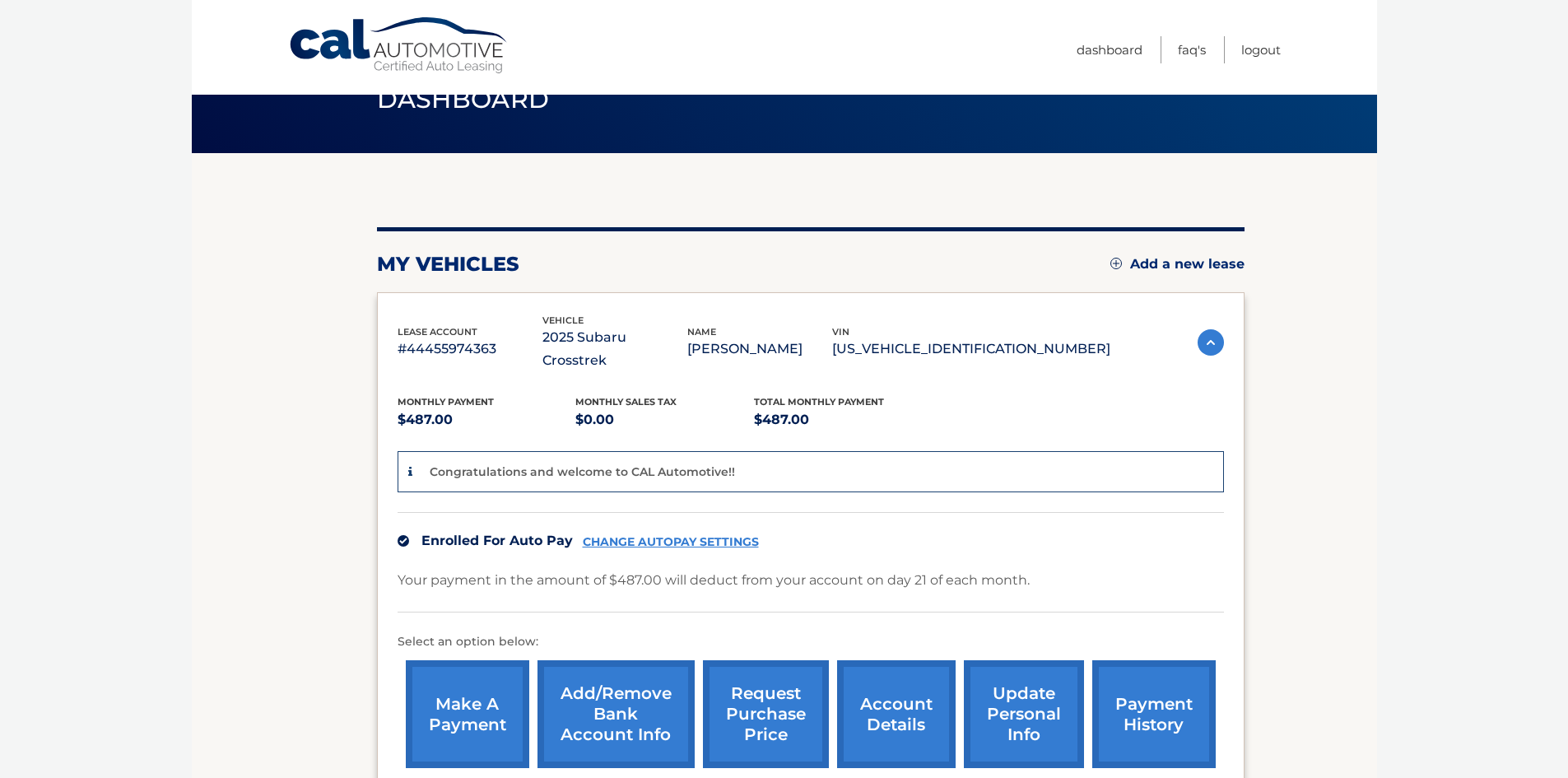
click at [1033, 693] on link "update personal info" at bounding box center [1024, 715] width 120 height 108
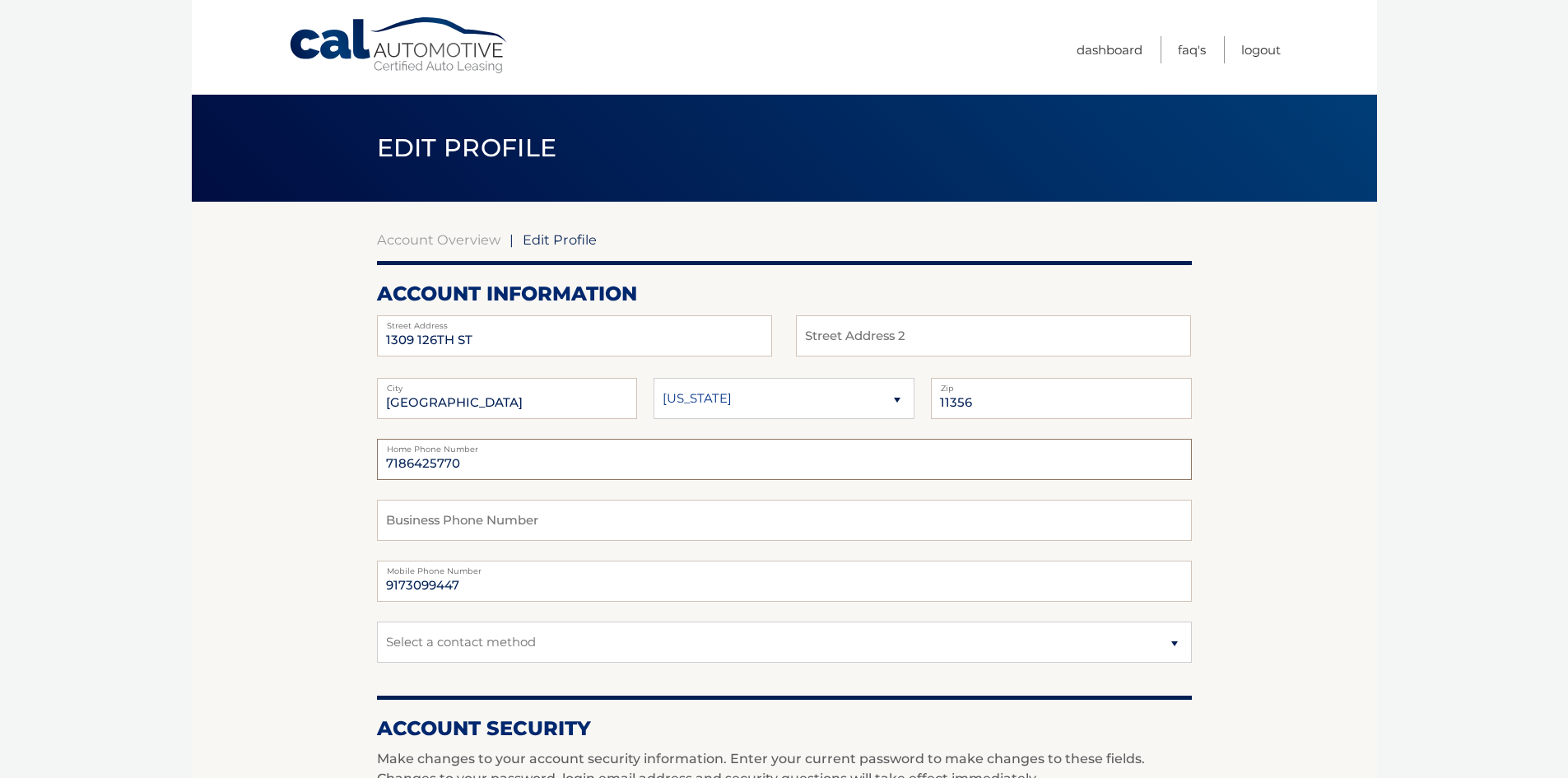
click at [525, 453] on input "7186425770" at bounding box center [784, 459] width 815 height 41
type input "7"
type input "9173099447"
click at [440, 517] on input "text" at bounding box center [784, 520] width 815 height 41
type input "9173099447"
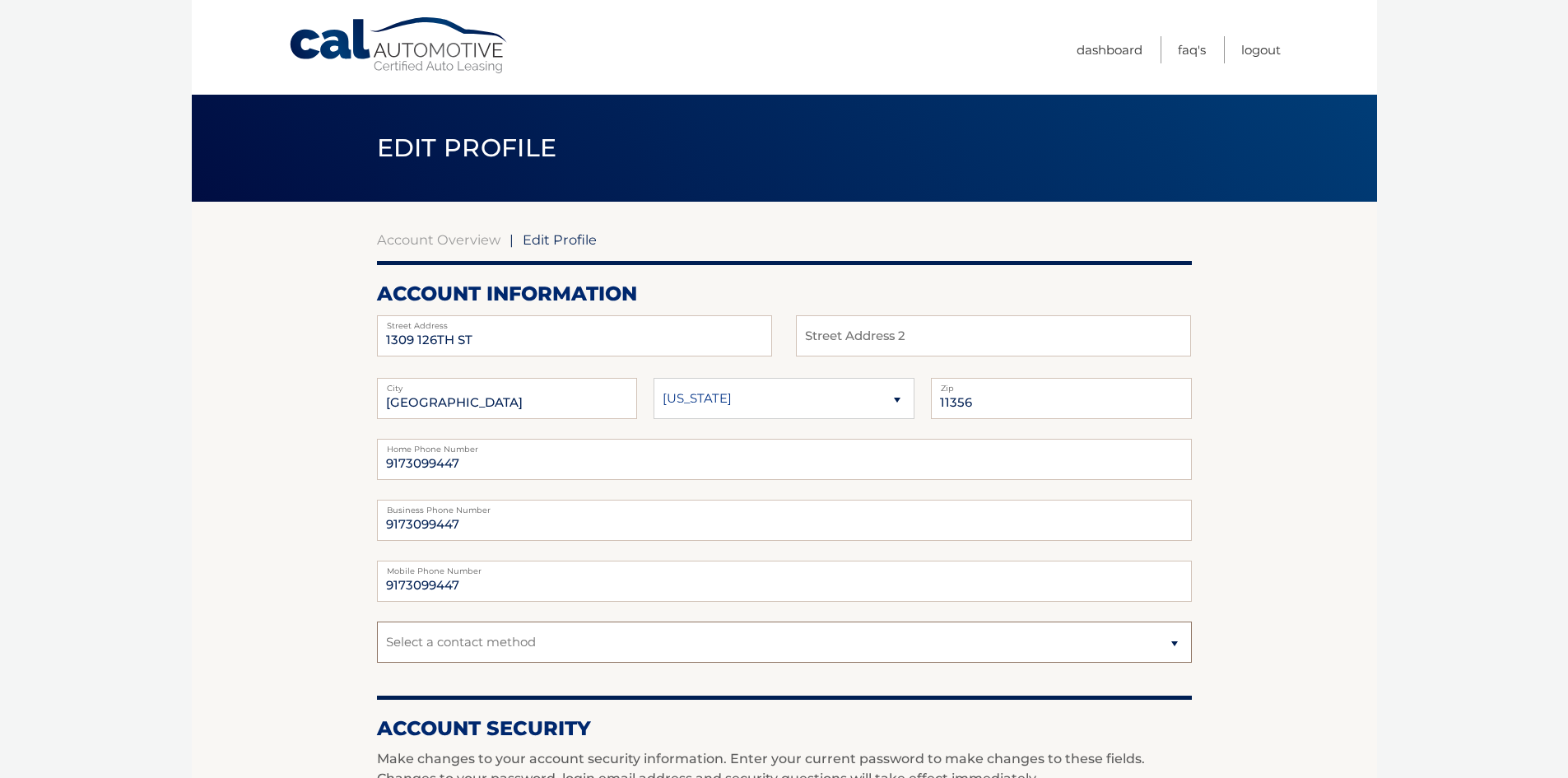
click at [1169, 636] on select "Select a contact method Mobile Home" at bounding box center [784, 641] width 815 height 41
select select "1"
click at [377, 621] on select "Select a contact method Mobile Home" at bounding box center [784, 641] width 815 height 41
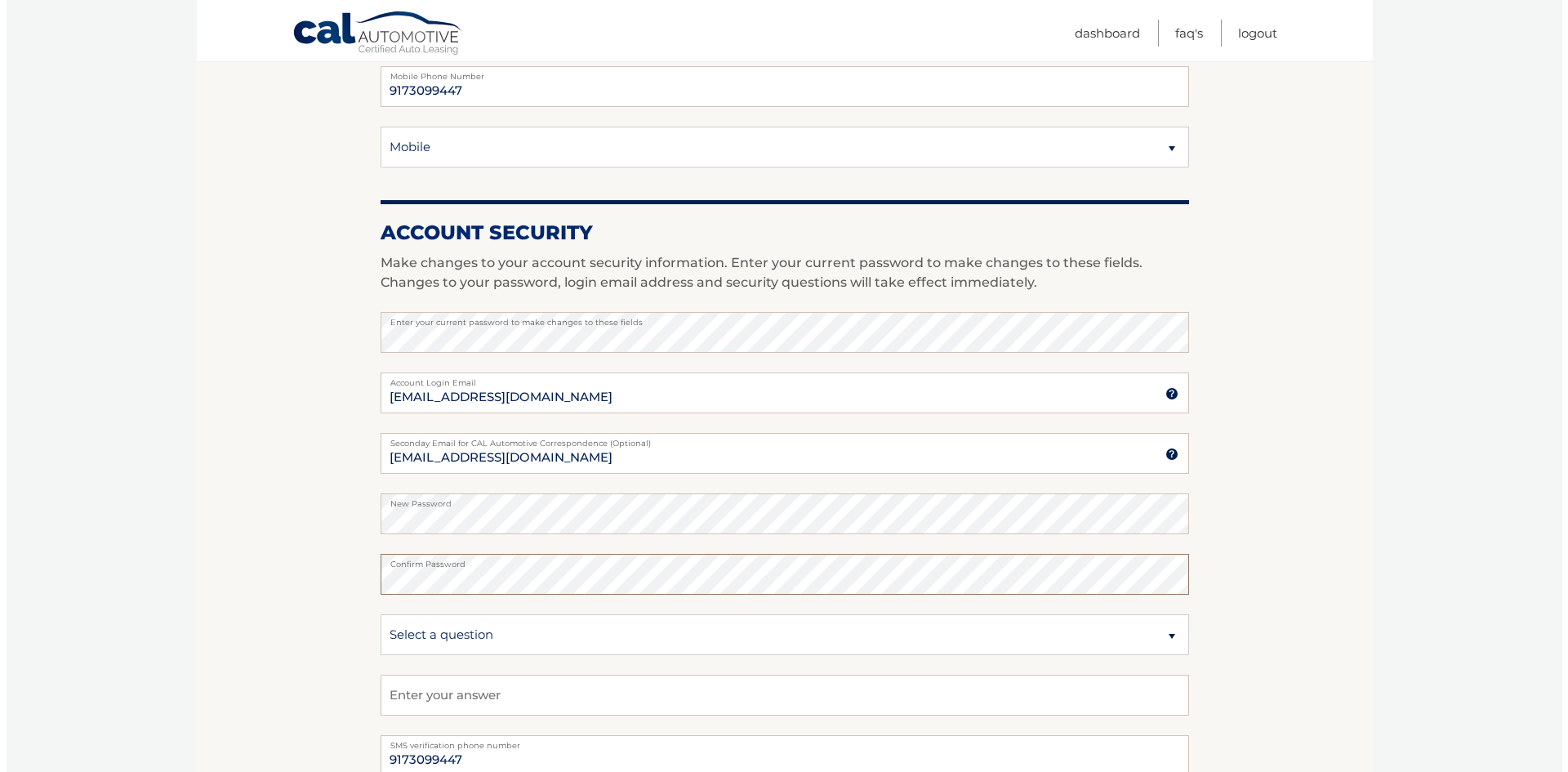
scroll to position [654, 0]
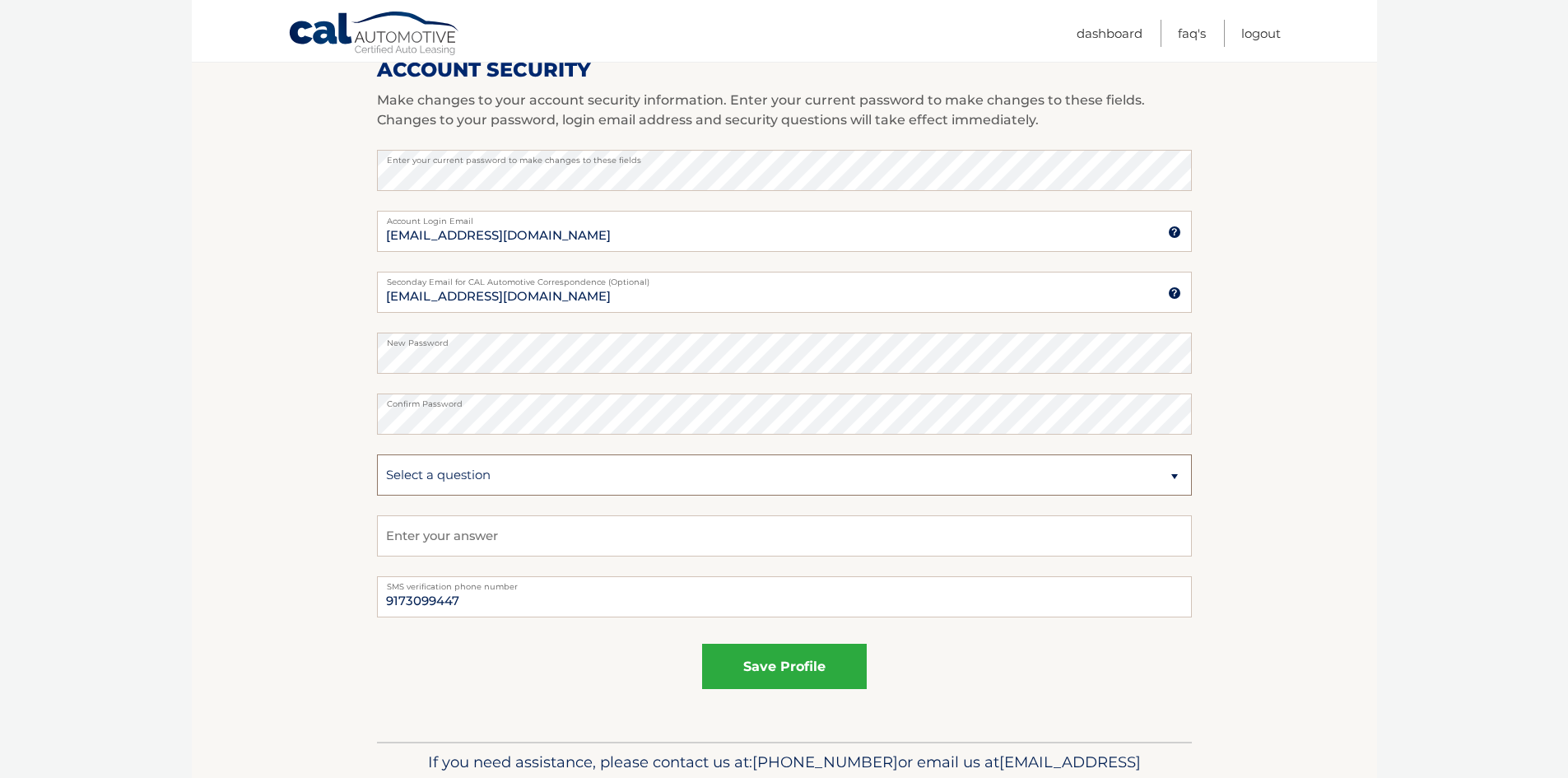
click at [1174, 477] on select "Select a question What was the name of your elementary school? What is your mot…" at bounding box center [784, 474] width 815 height 41
select select "2"
click at [377, 454] on select "Select a question What was the name of your elementary school? What is your mot…" at bounding box center [784, 474] width 815 height 41
click at [437, 534] on input "text" at bounding box center [784, 536] width 815 height 41
type input "DelRosario"
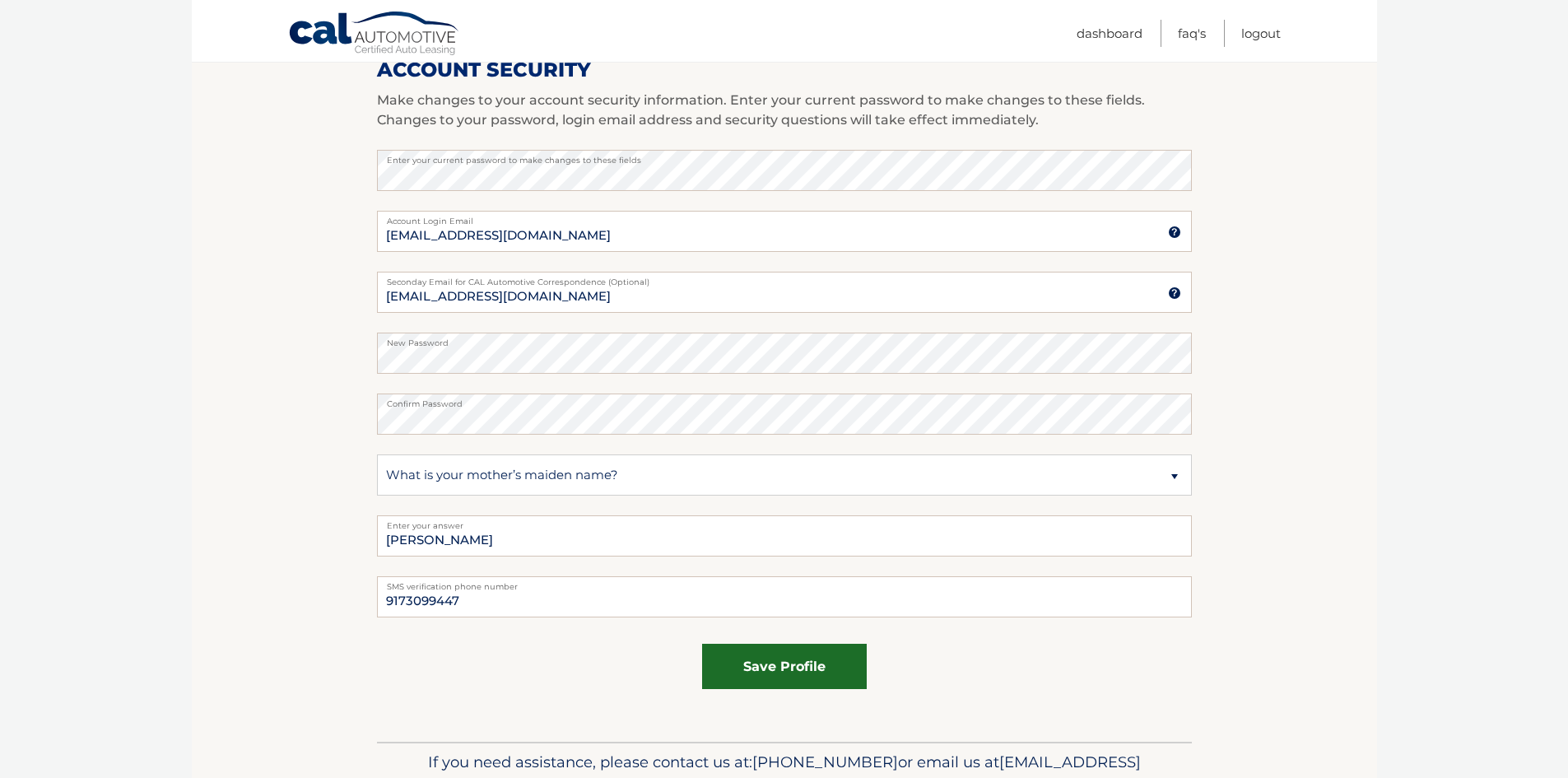
click at [820, 664] on button "save profile" at bounding box center [784, 666] width 164 height 45
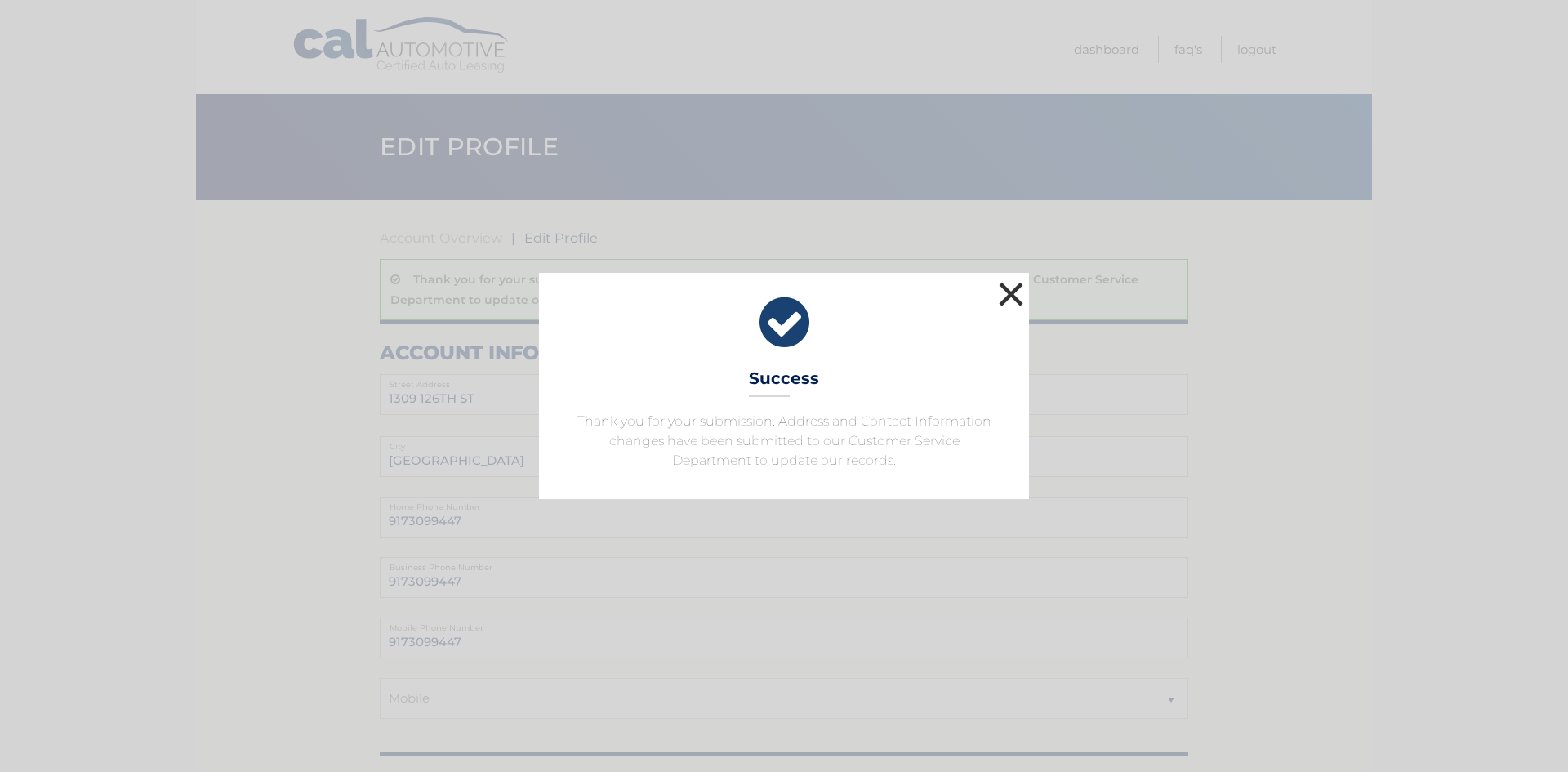
click at [1006, 299] on button "×" at bounding box center [1011, 294] width 33 height 33
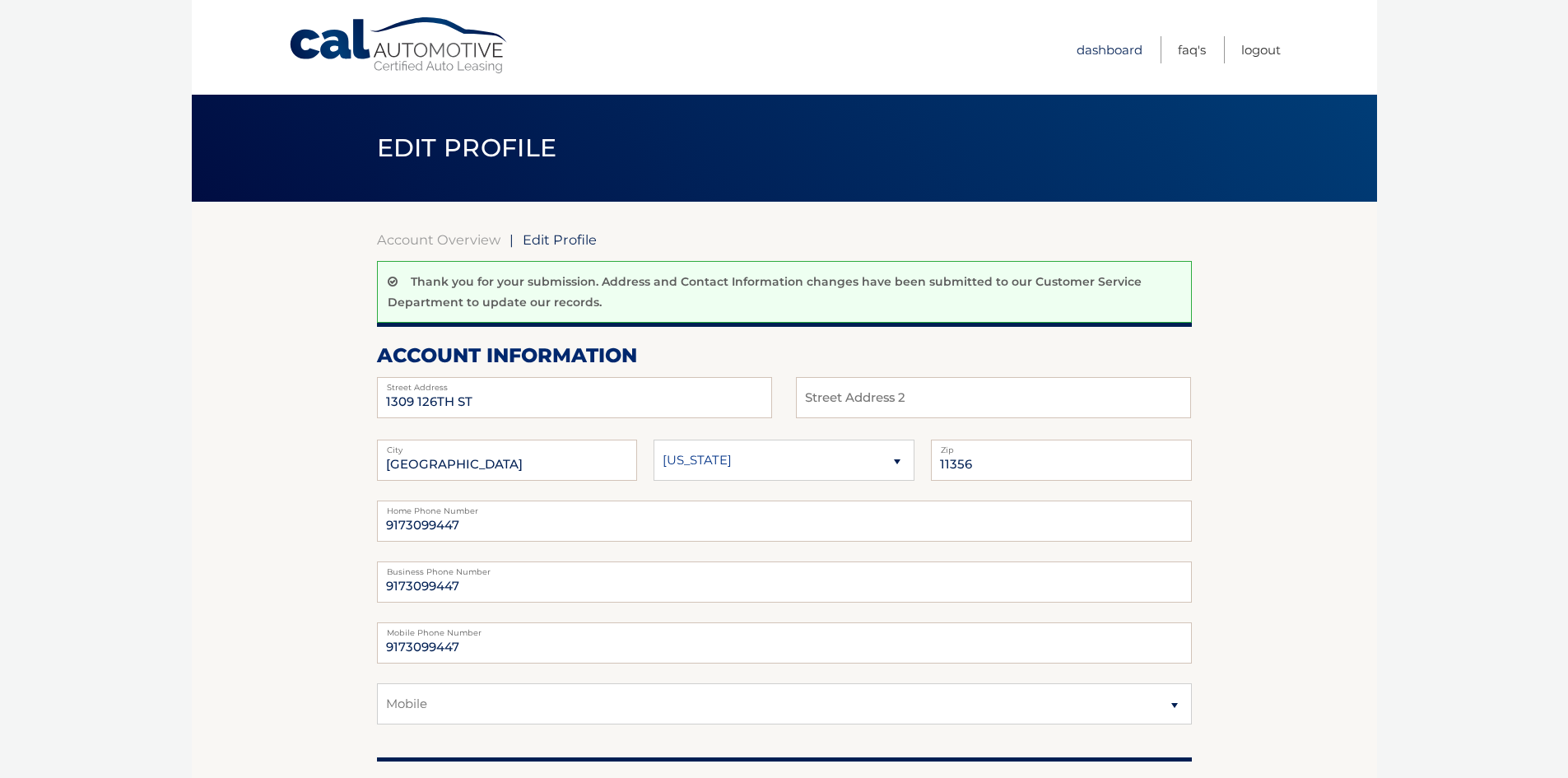
click at [1077, 48] on link "Dashboard" at bounding box center [1110, 50] width 66 height 28
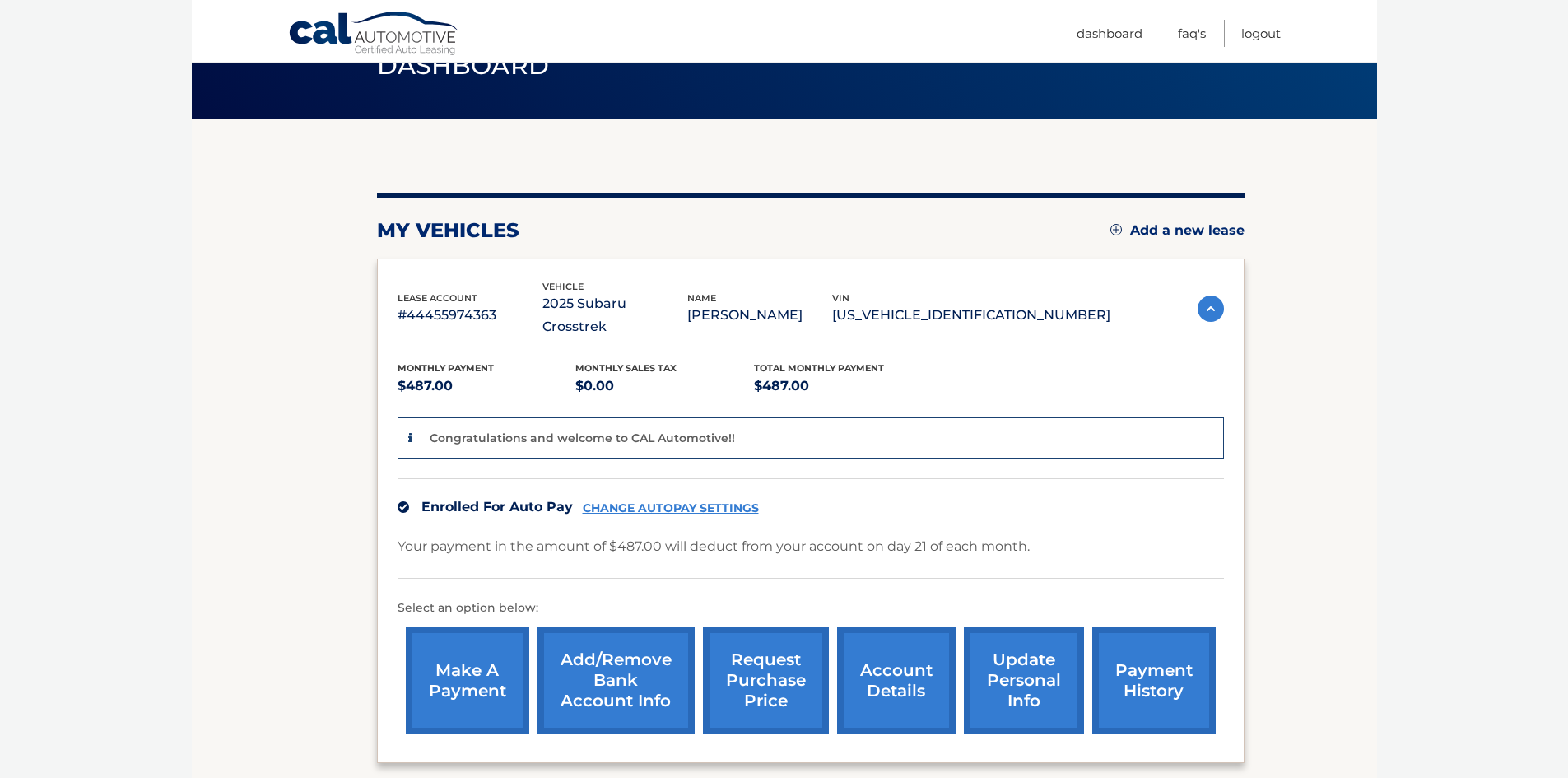
scroll to position [164, 0]
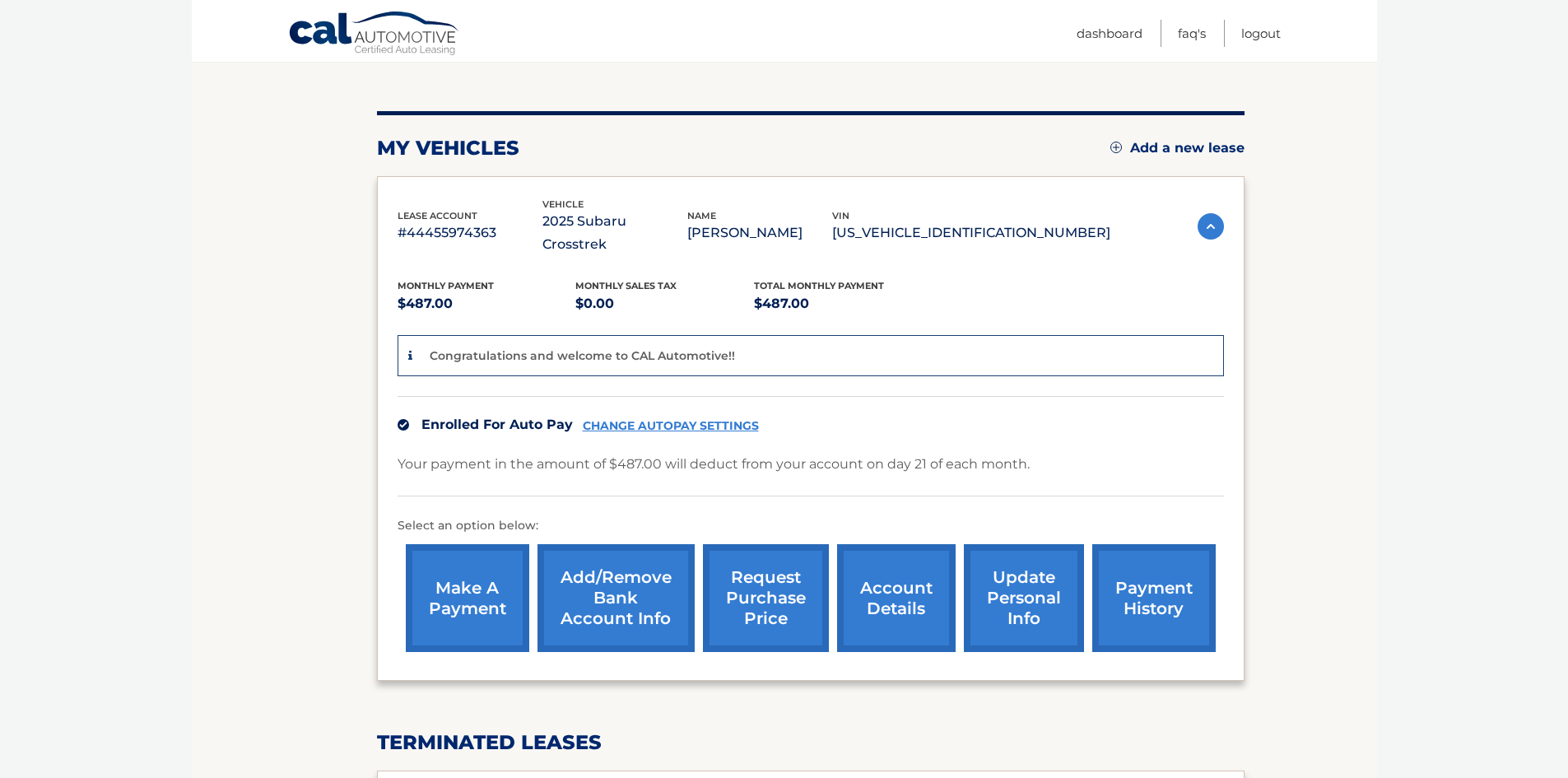
click at [907, 565] on link "account details" at bounding box center [896, 598] width 118 height 108
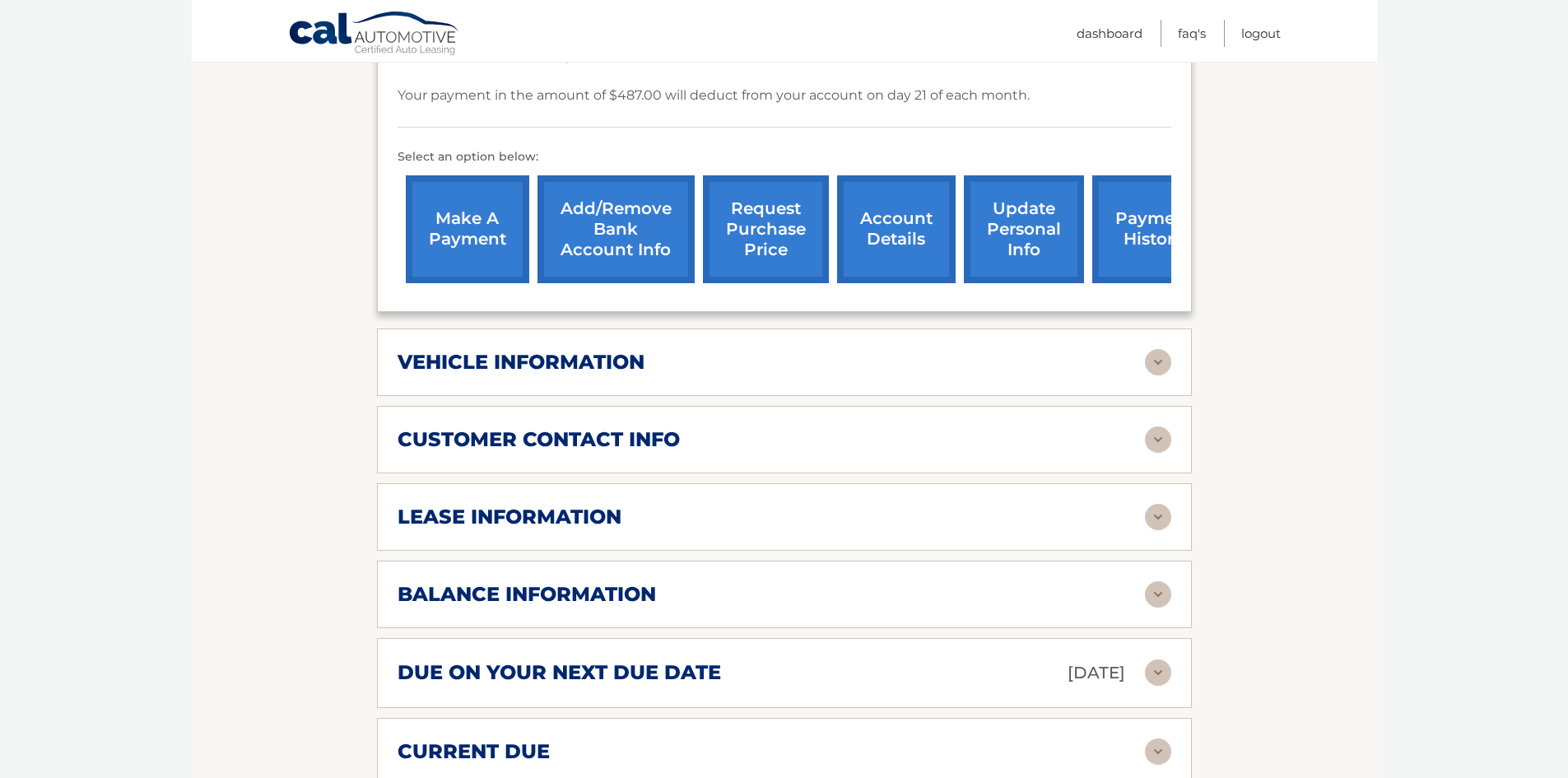
scroll to position [576, 0]
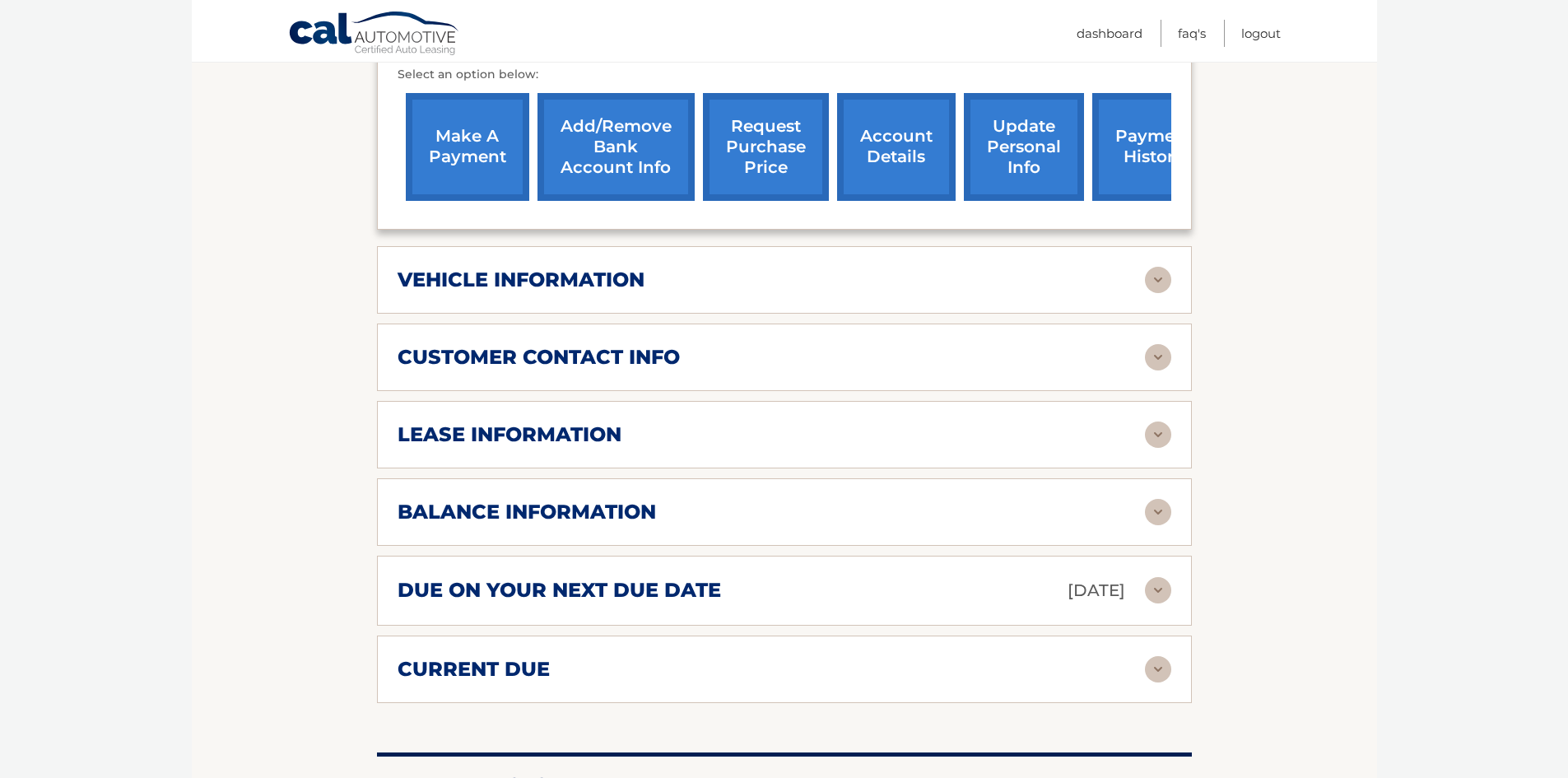
click at [1162, 267] on img at bounding box center [1158, 280] width 27 height 27
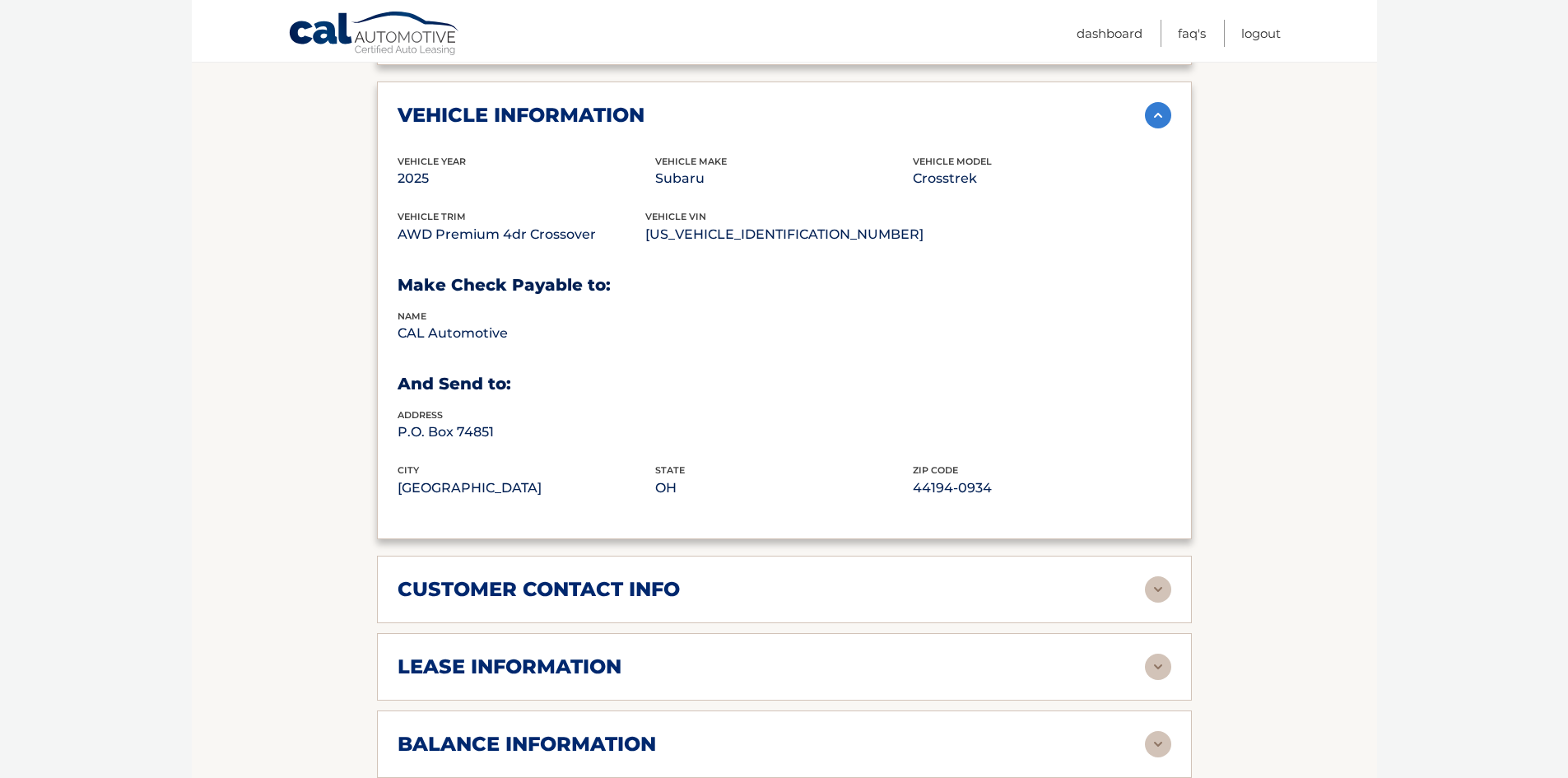
scroll to position [823, 0]
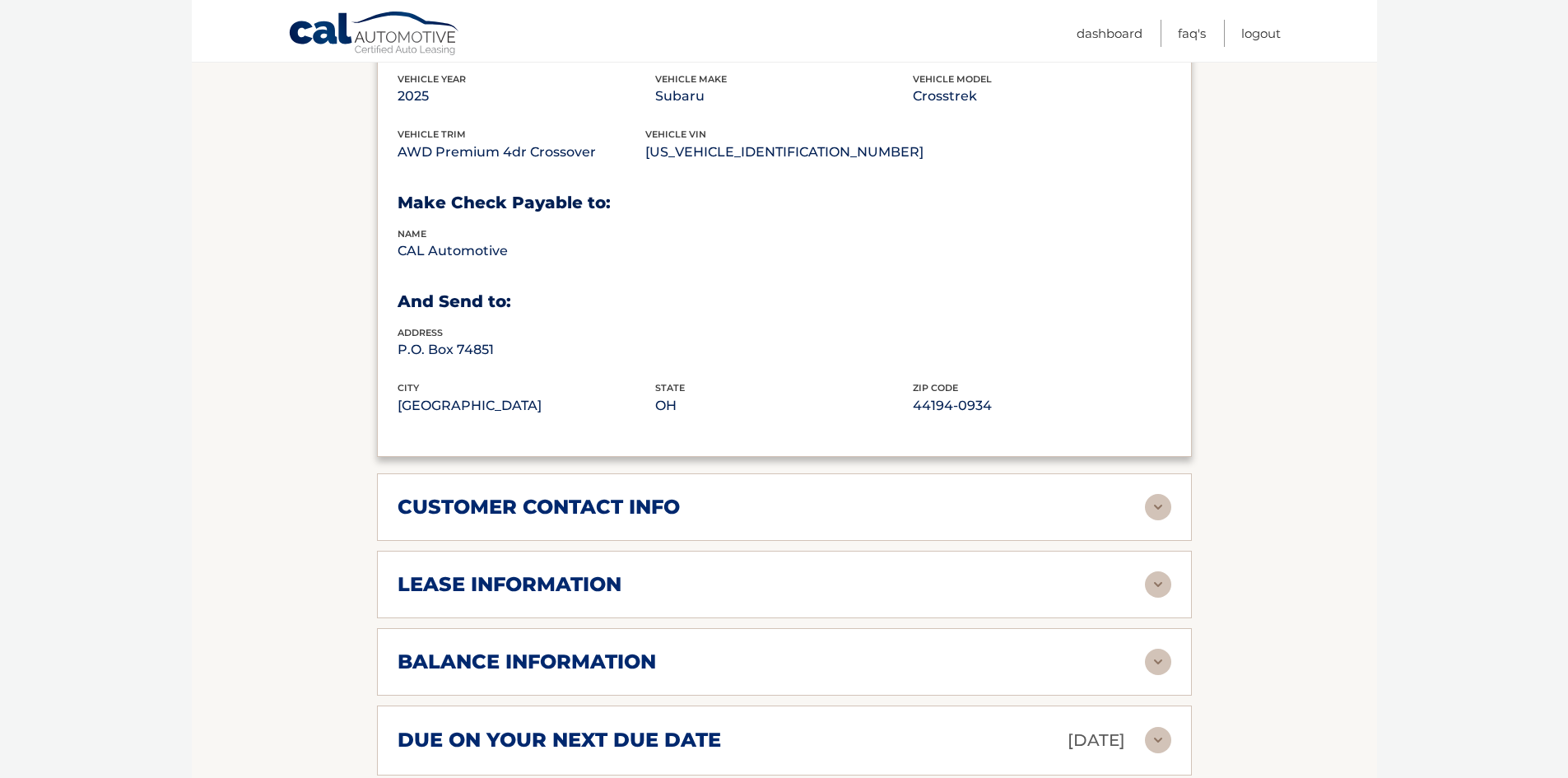
click at [1151, 494] on img at bounding box center [1158, 506] width 27 height 27
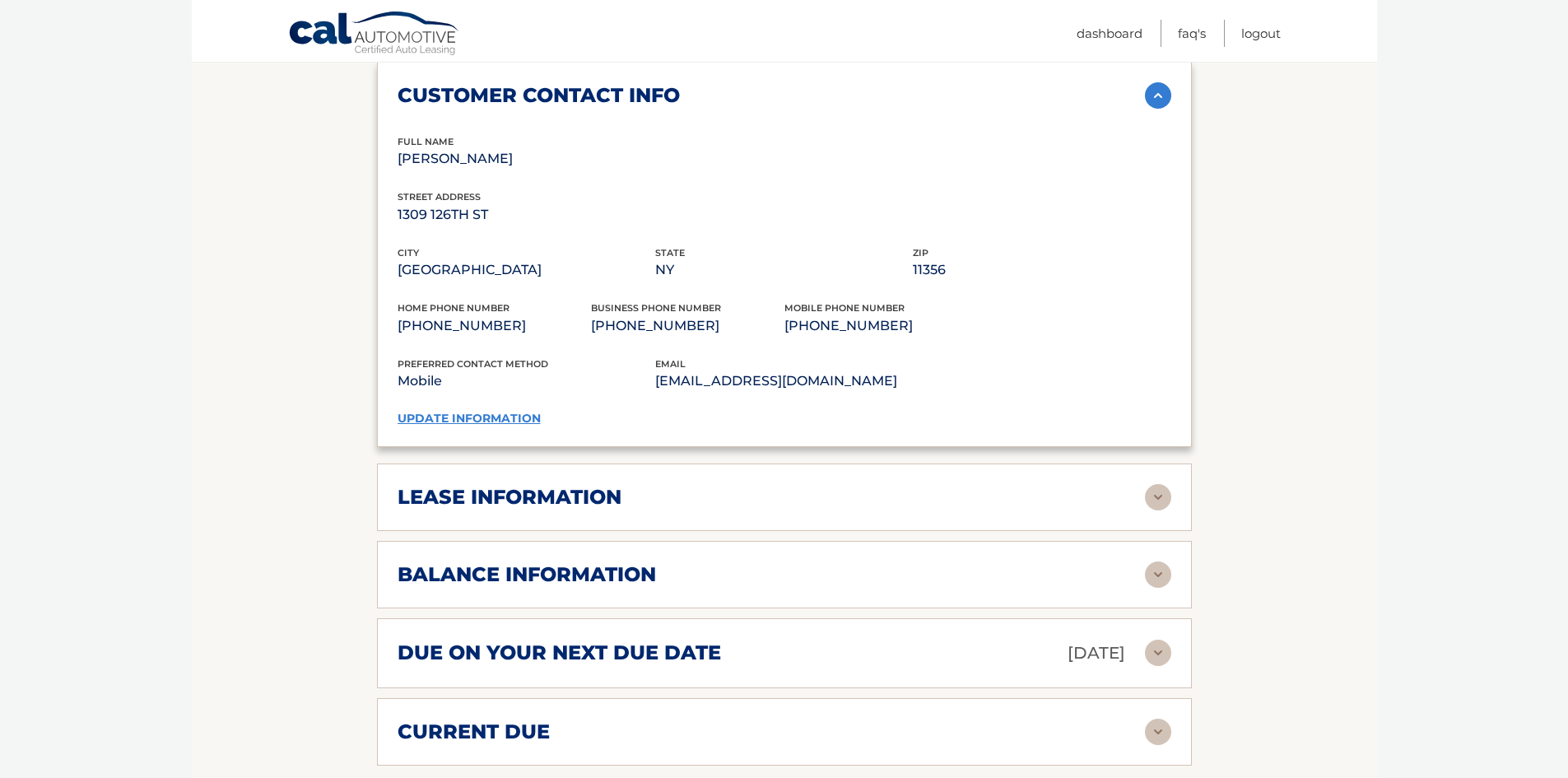
scroll to position [1317, 0]
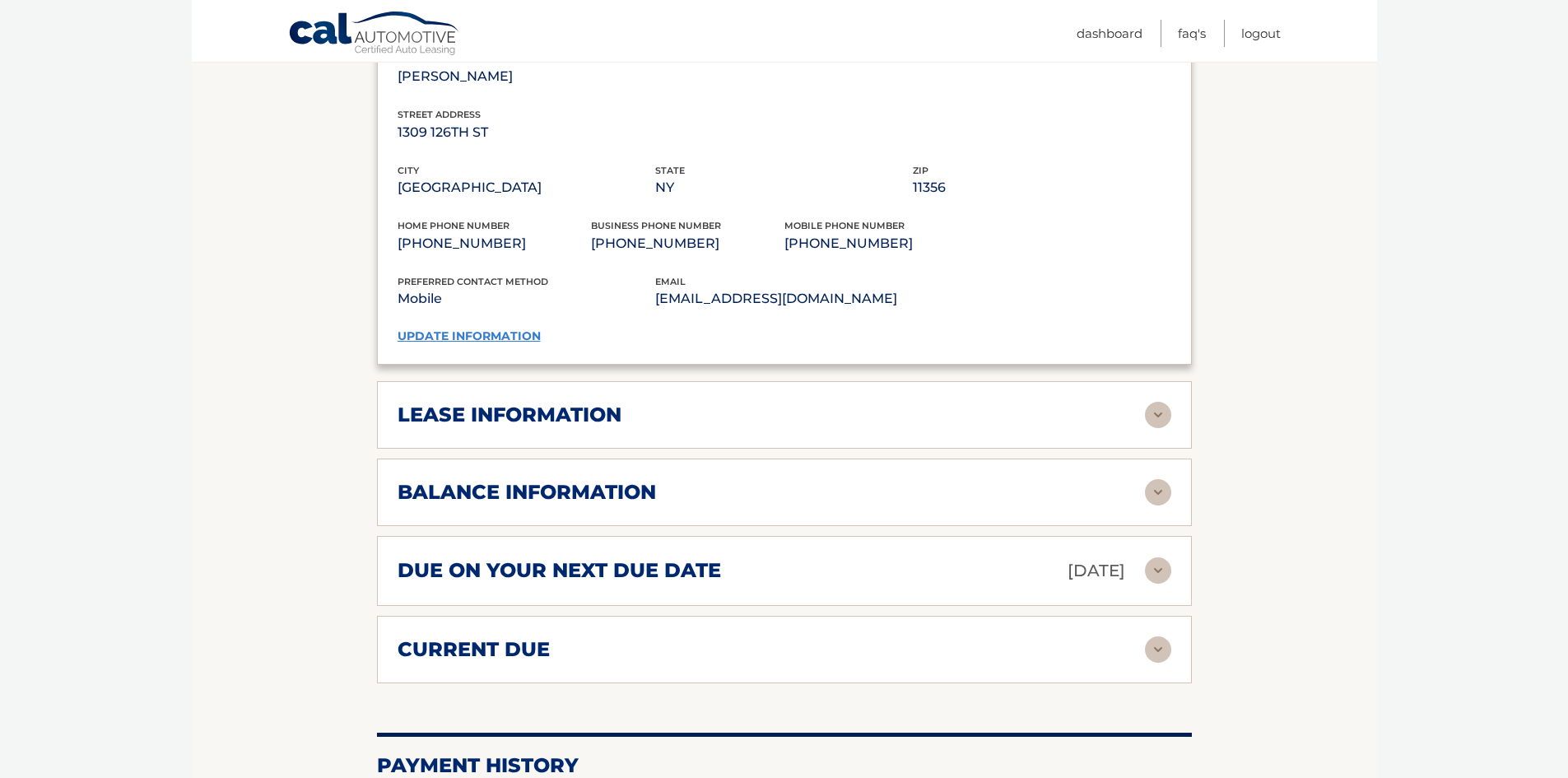
click at [1157, 402] on img at bounding box center [1158, 415] width 27 height 27
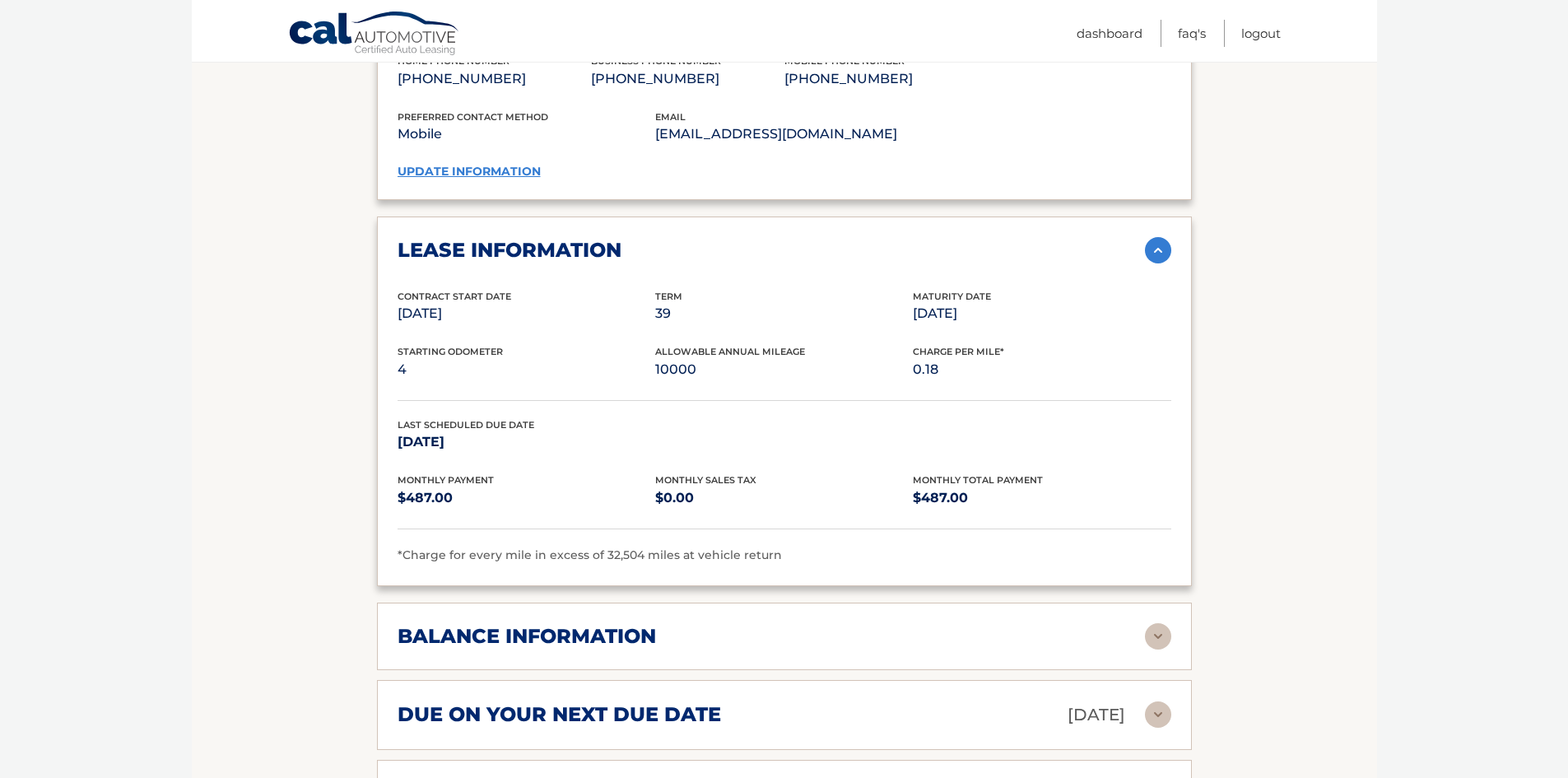
scroll to position [1647, 0]
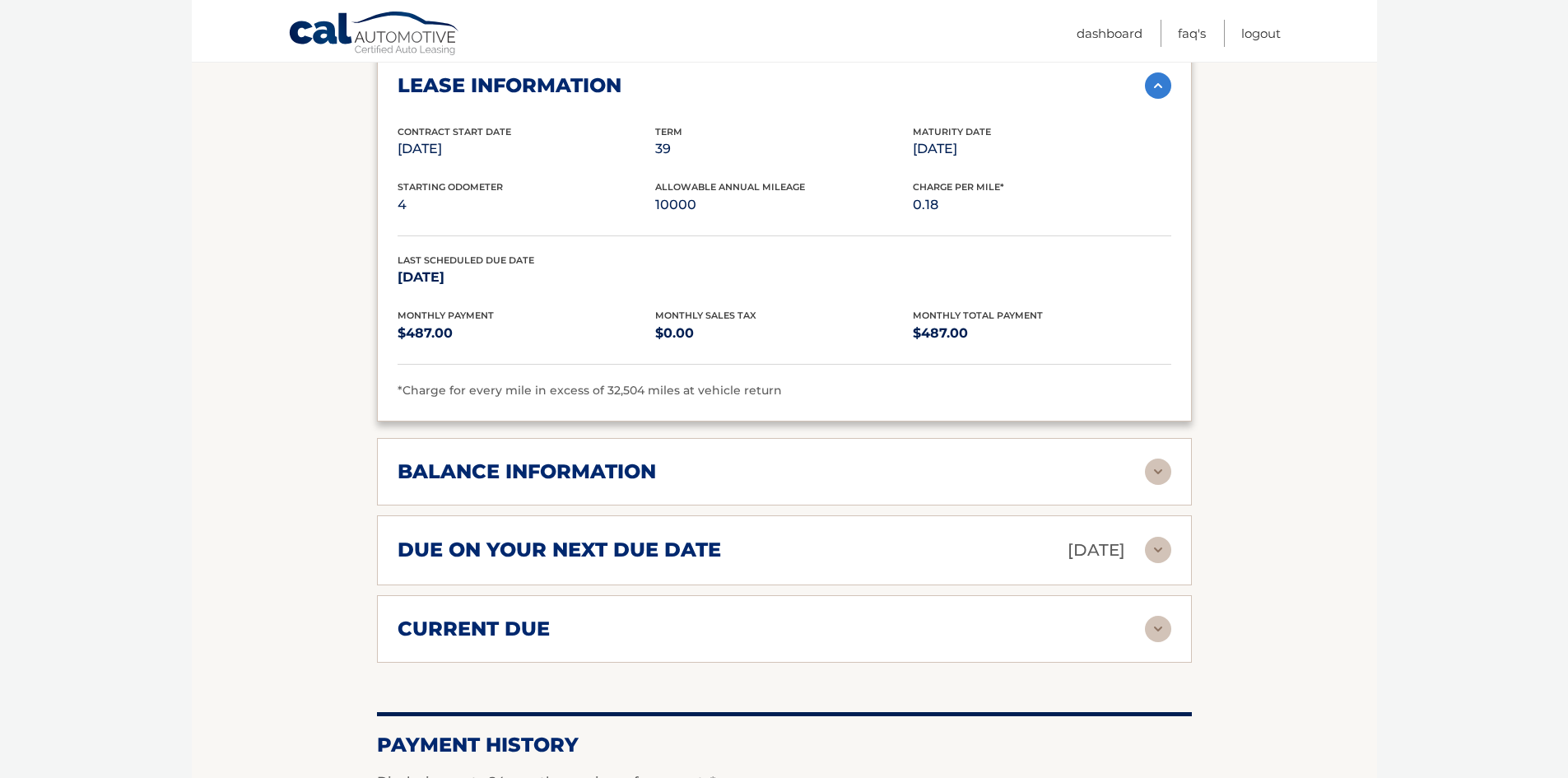
click at [1154, 461] on img at bounding box center [1158, 472] width 27 height 27
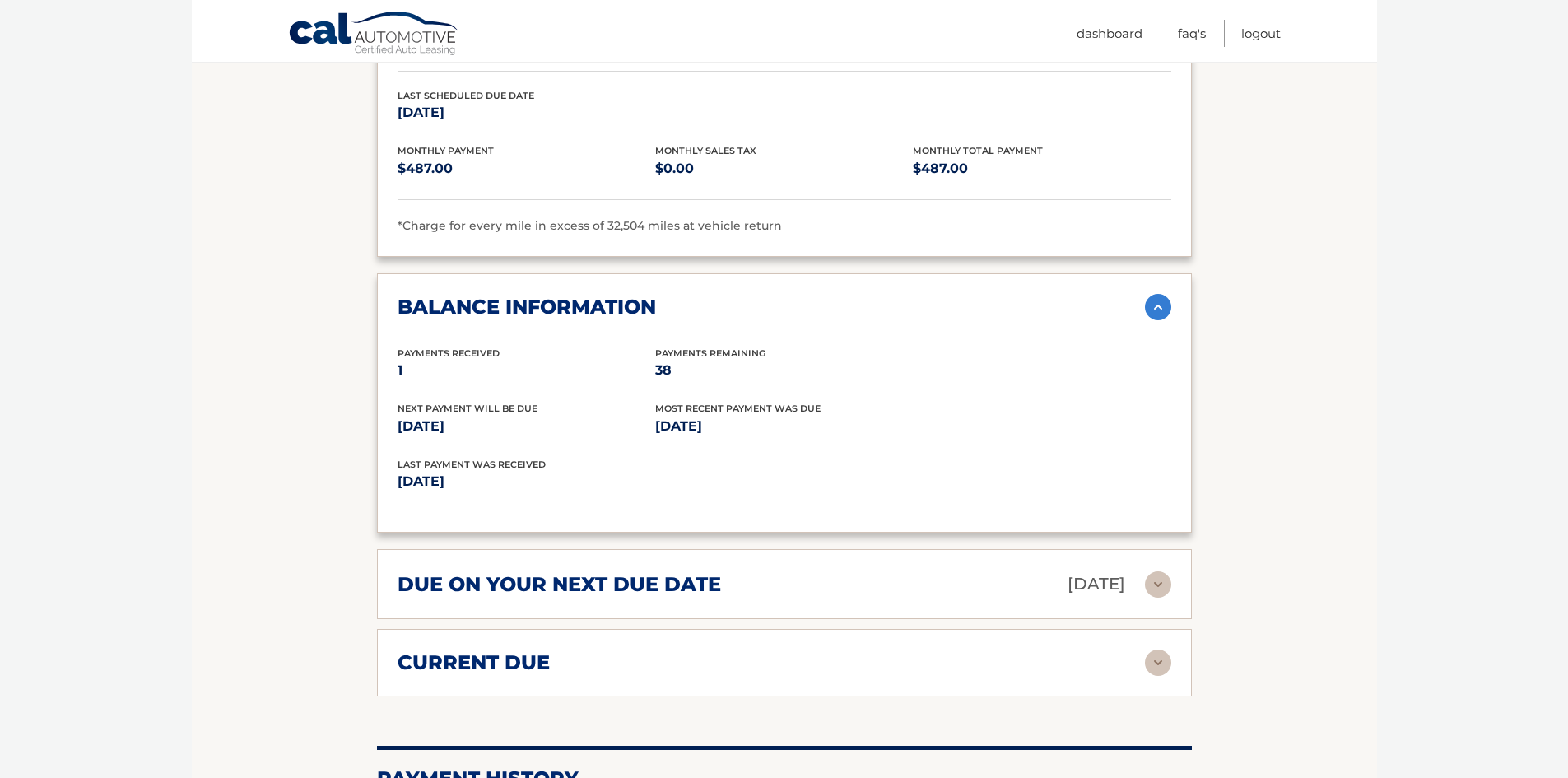
scroll to position [1894, 0]
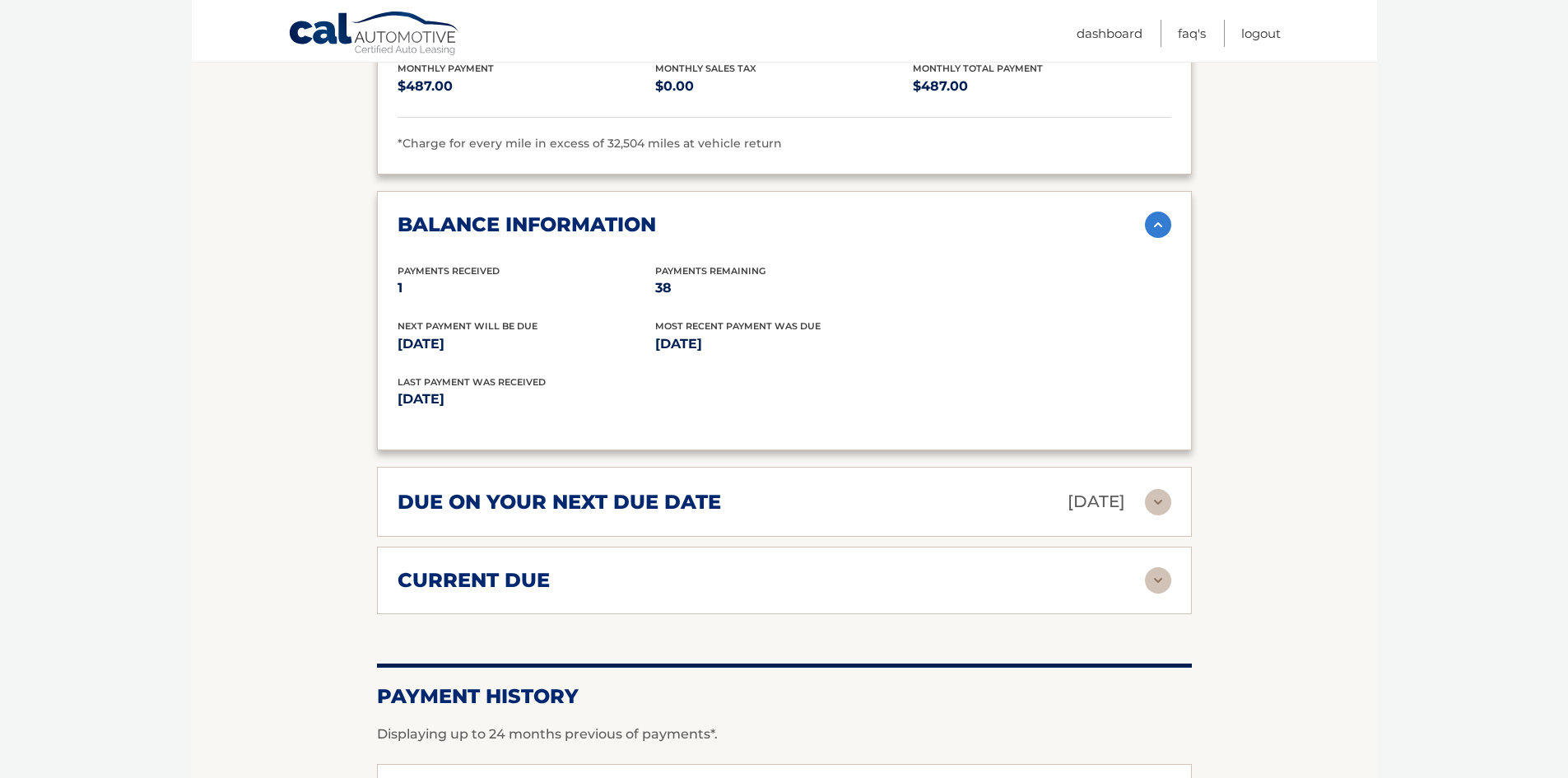
click at [1151, 489] on img at bounding box center [1158, 502] width 27 height 27
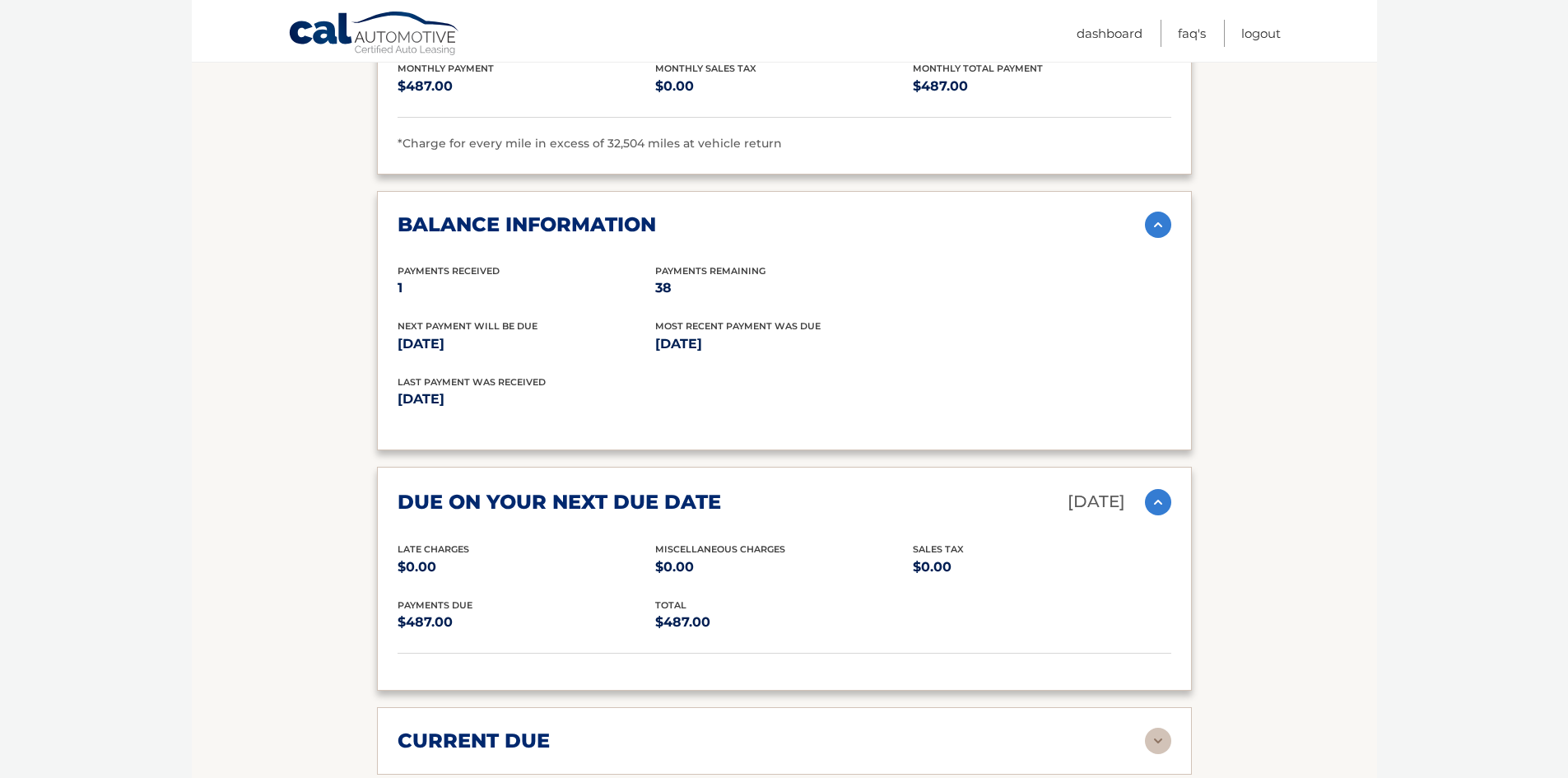
scroll to position [2058, 0]
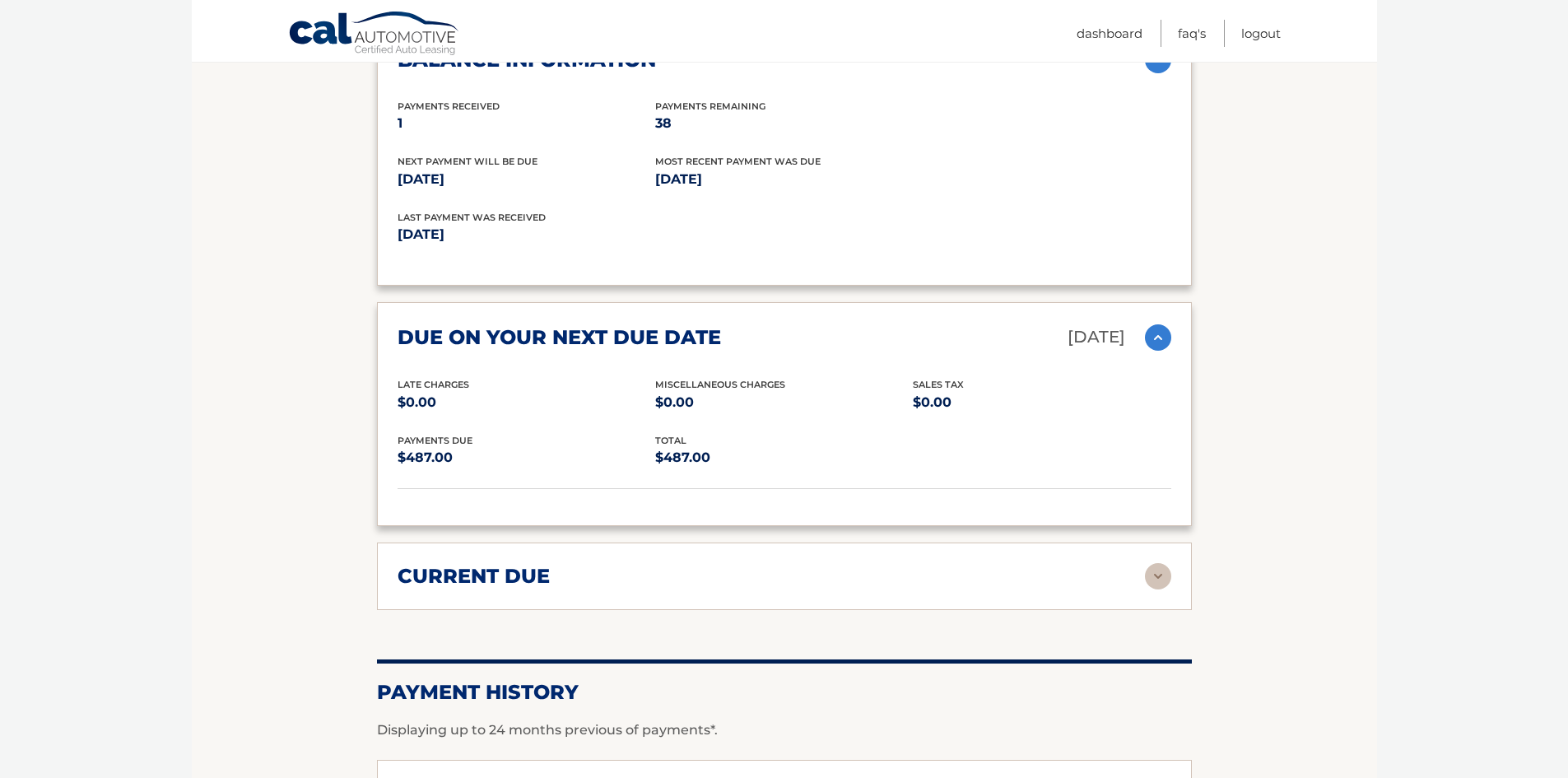
click at [1155, 564] on img at bounding box center [1158, 576] width 27 height 27
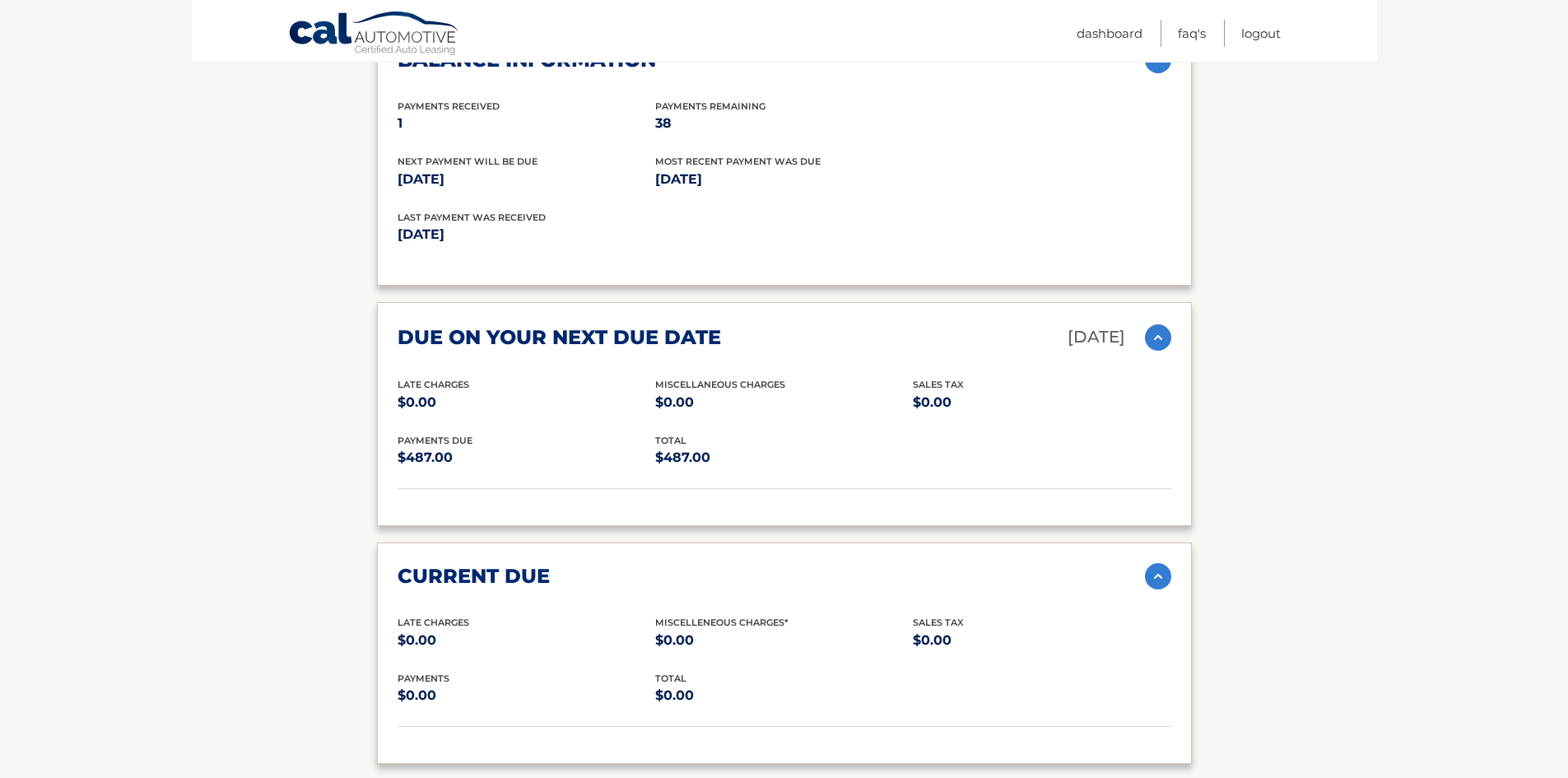
scroll to position [2305, 0]
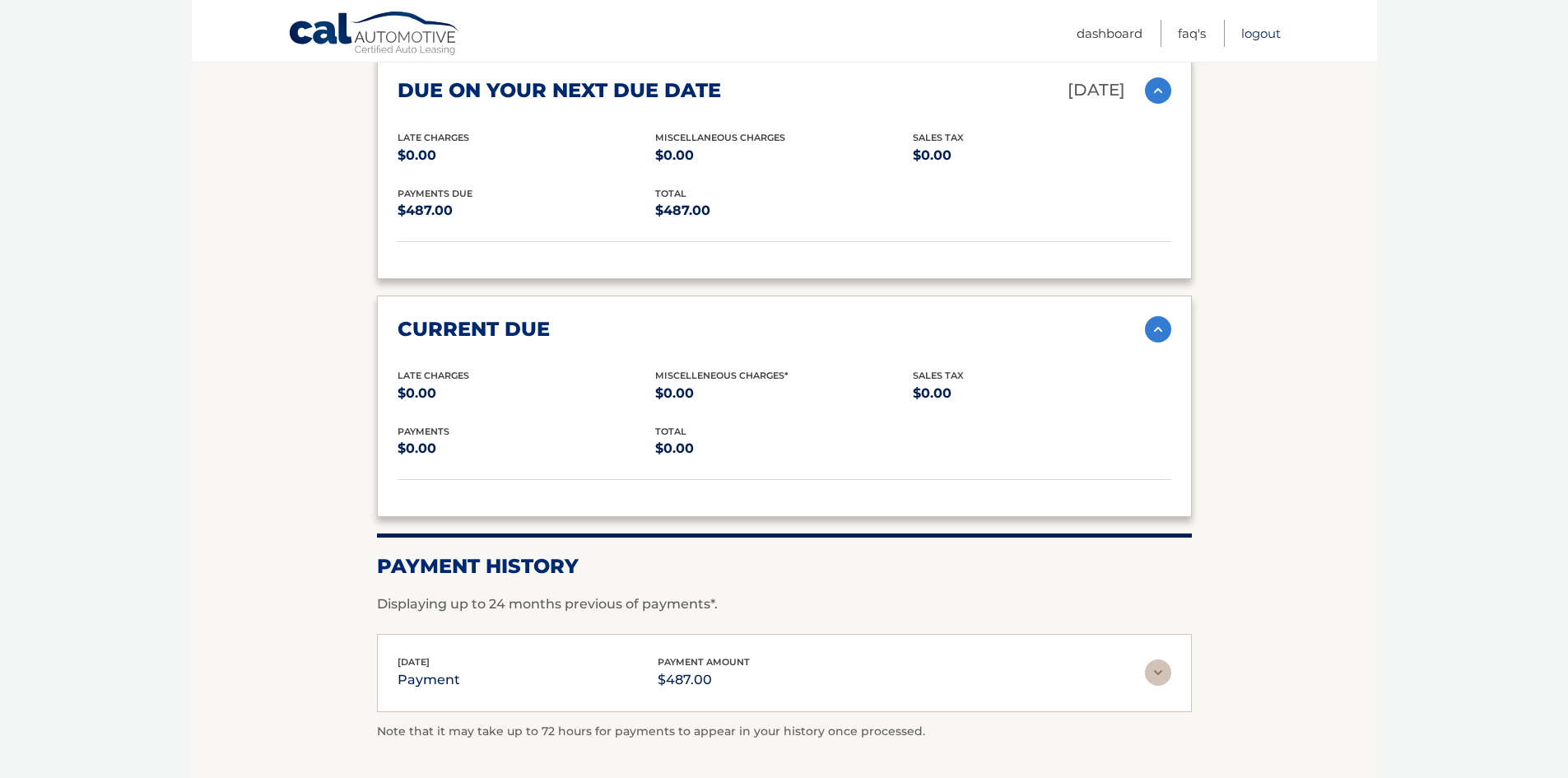
click at [1252, 30] on link "Logout" at bounding box center [1261, 34] width 39 height 28
